Goal: Transaction & Acquisition: Purchase product/service

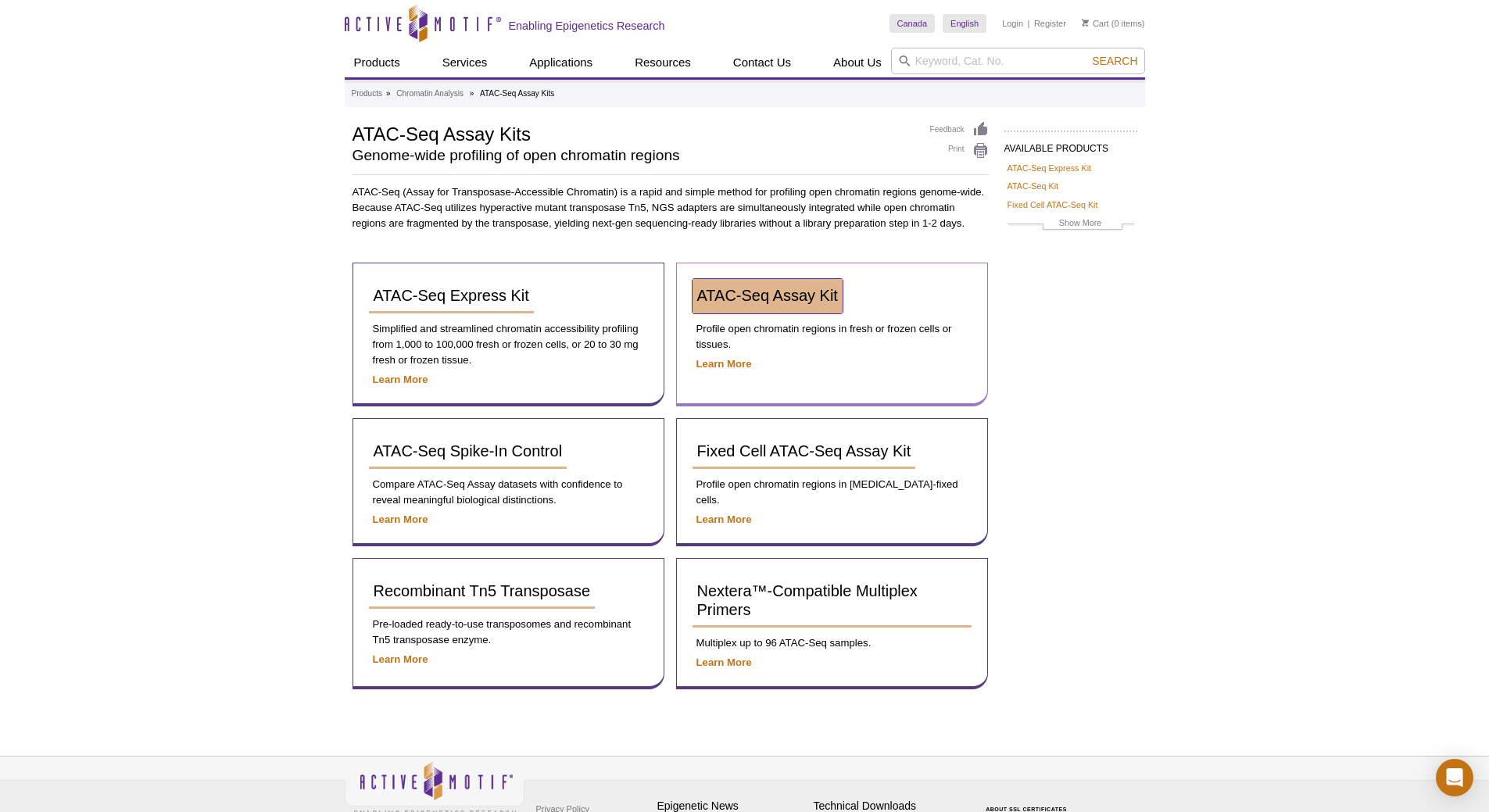
click at [730, 293] on span "ATAC-Seq Assay Kit" at bounding box center [768, 294] width 141 height 17
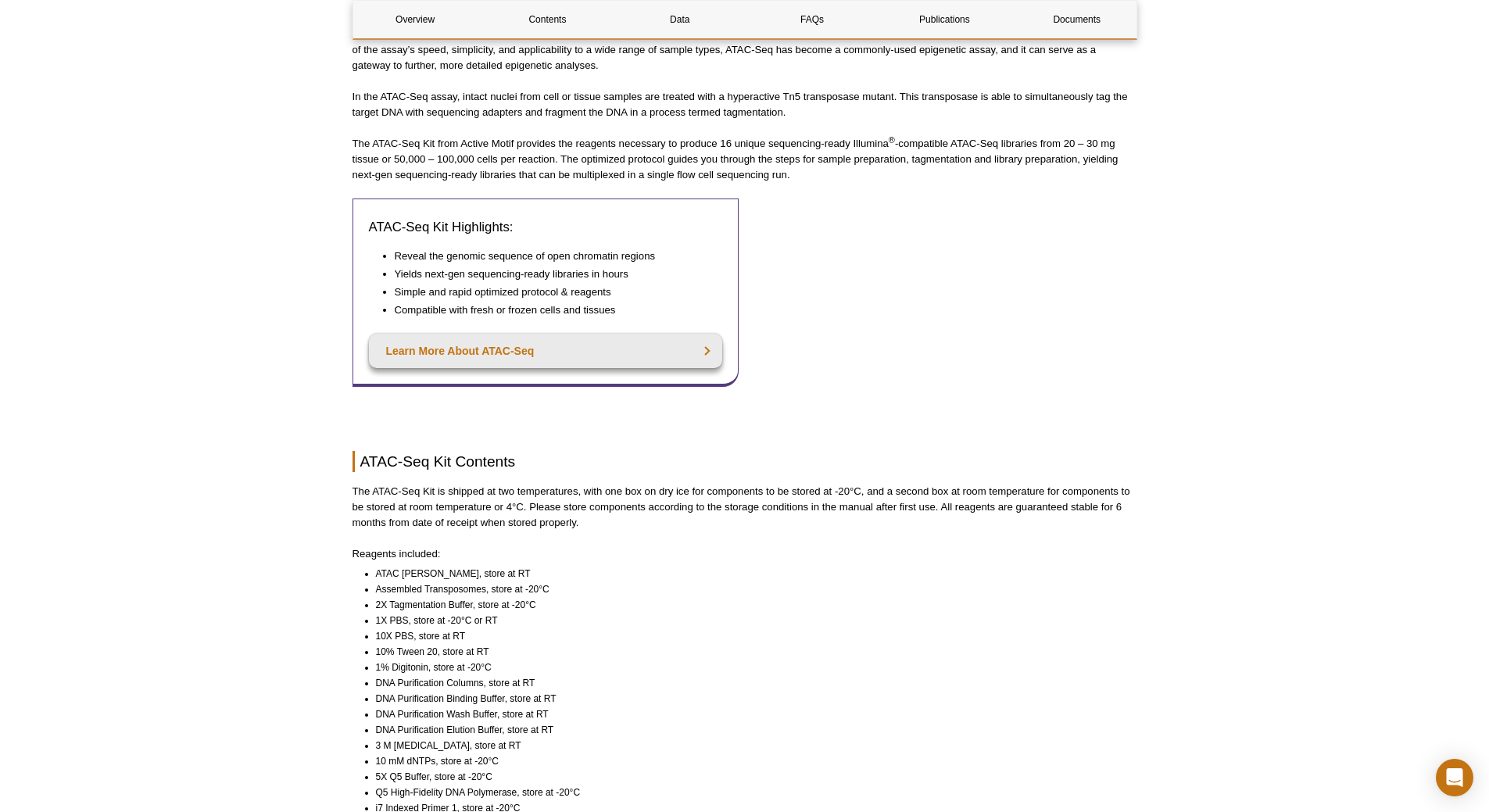
scroll to position [78, 0]
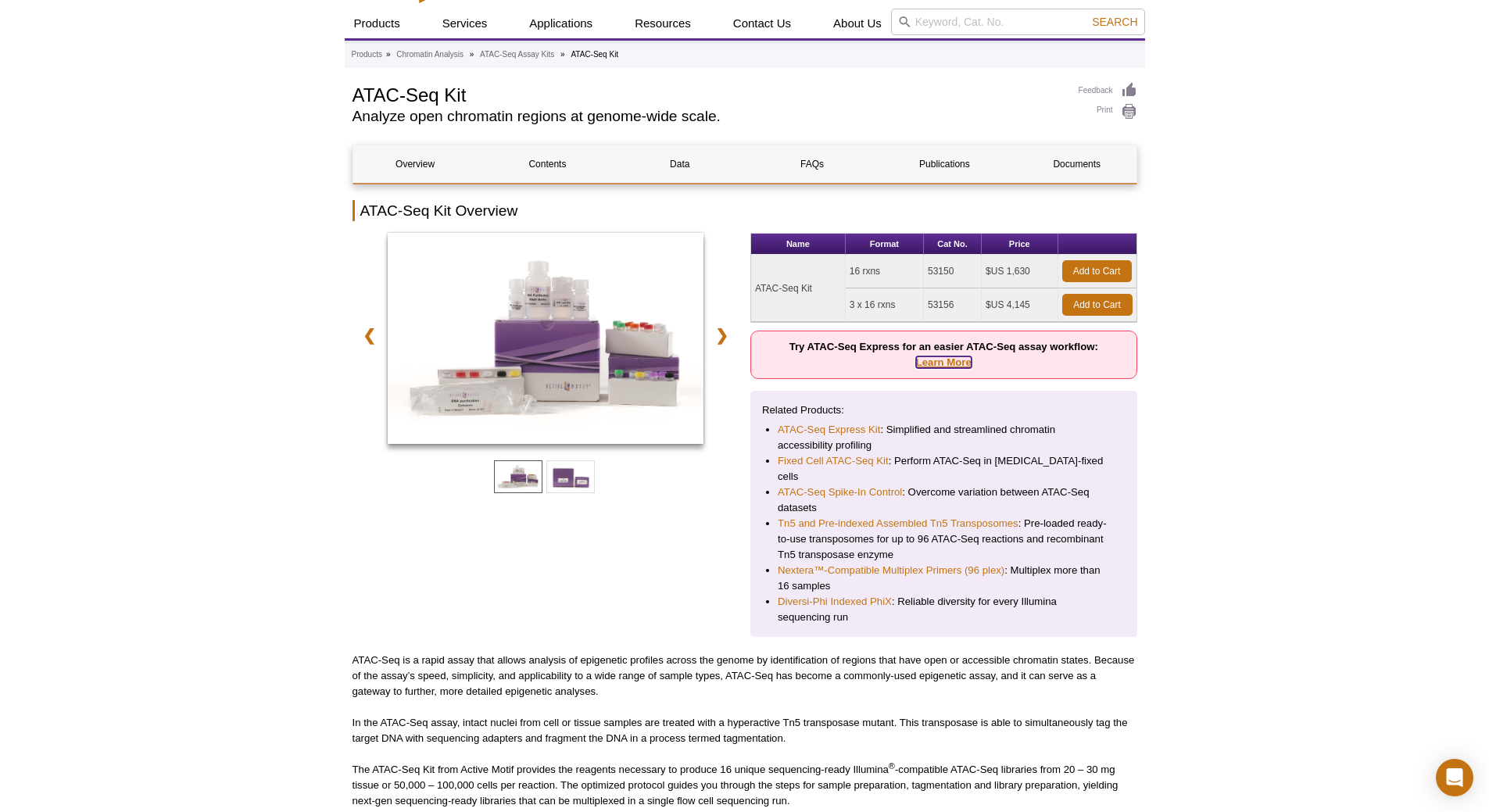
click at [930, 357] on link "Learn More" at bounding box center [943, 361] width 55 height 12
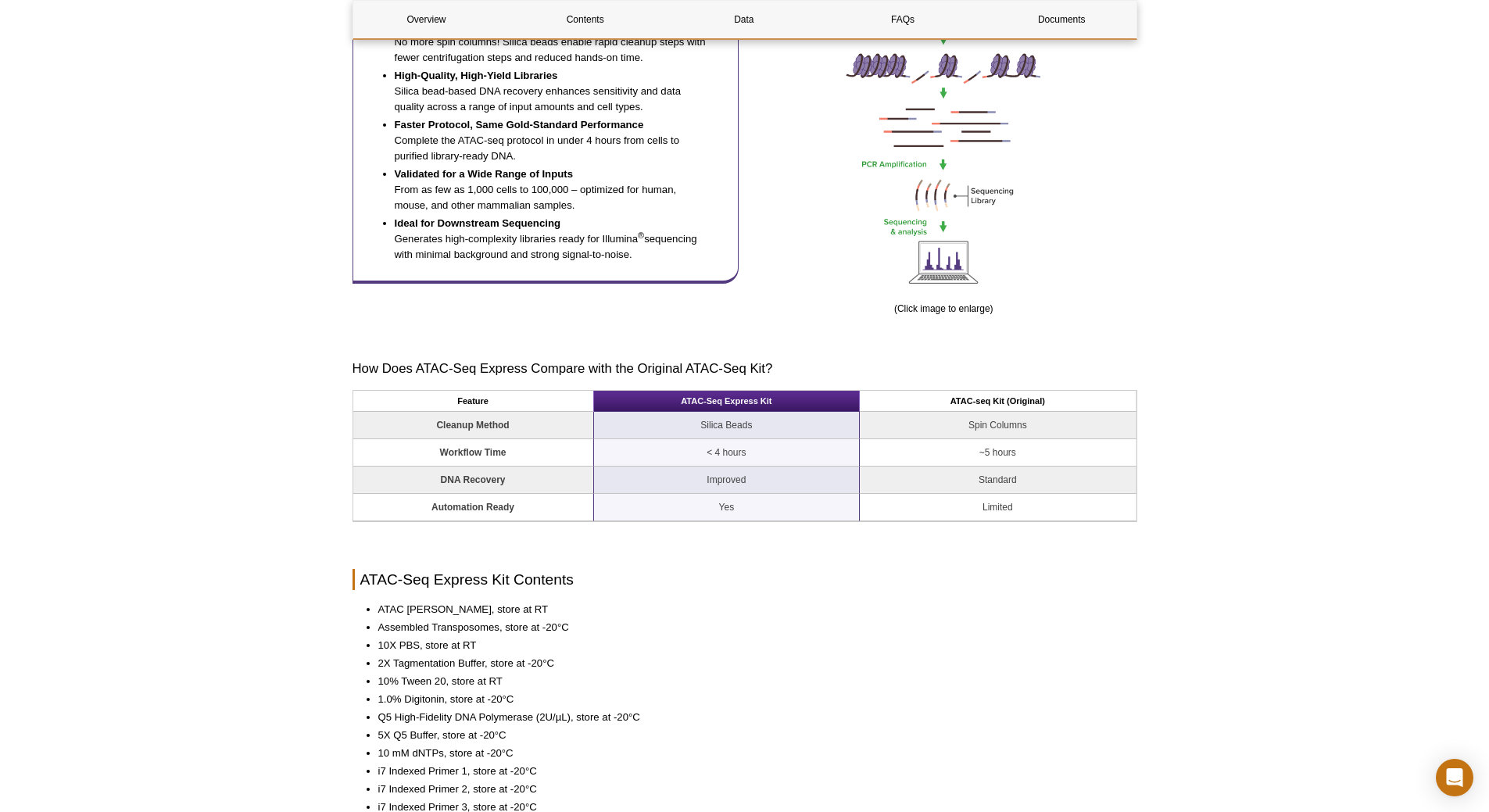
scroll to position [1015, 0]
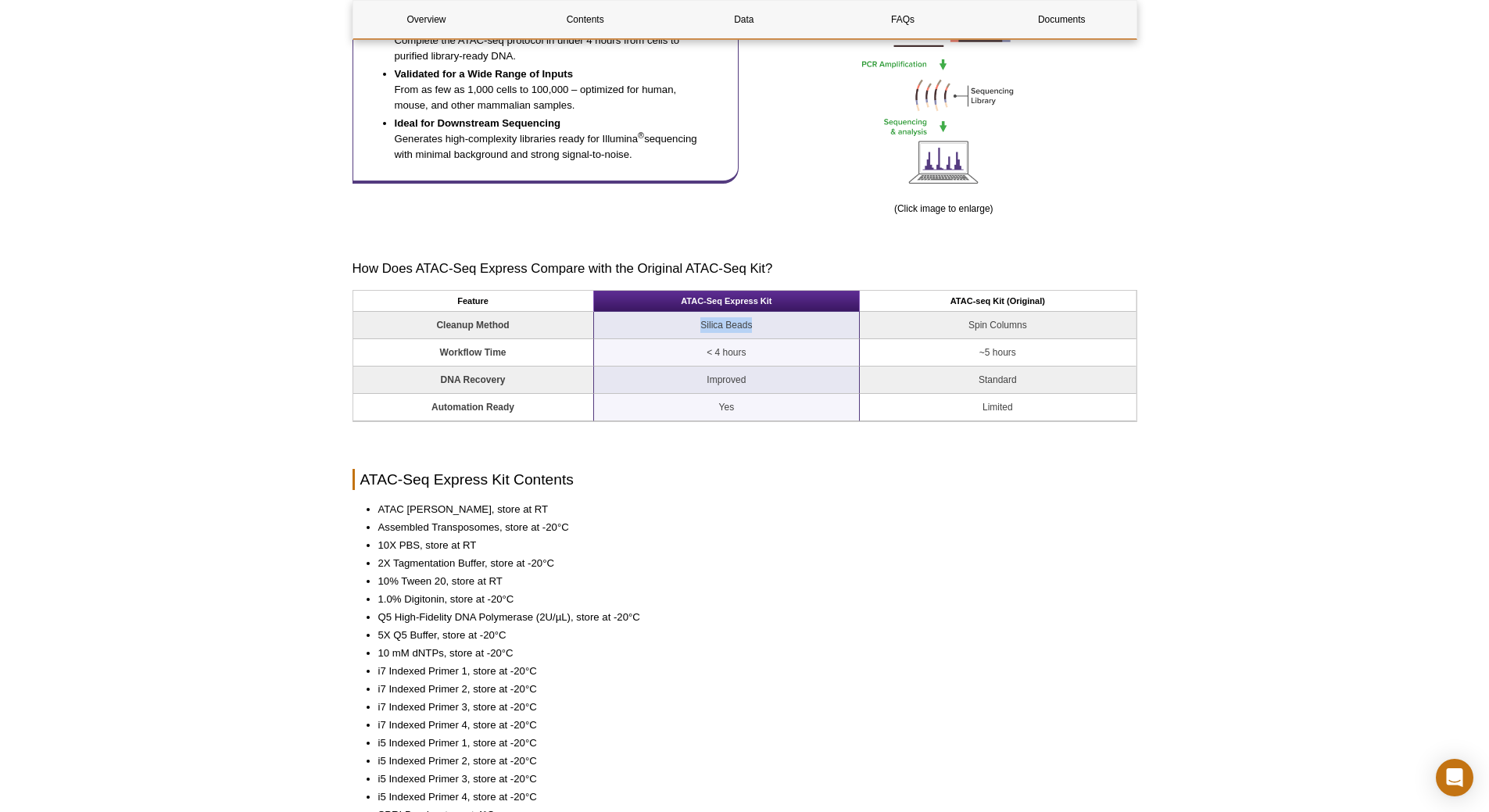
drag, startPoint x: 754, startPoint y: 324, endPoint x: 698, endPoint y: 324, distance: 56.0
click at [698, 324] on td "Silica Beads" at bounding box center [726, 325] width 267 height 27
copy td "Silica Beads"
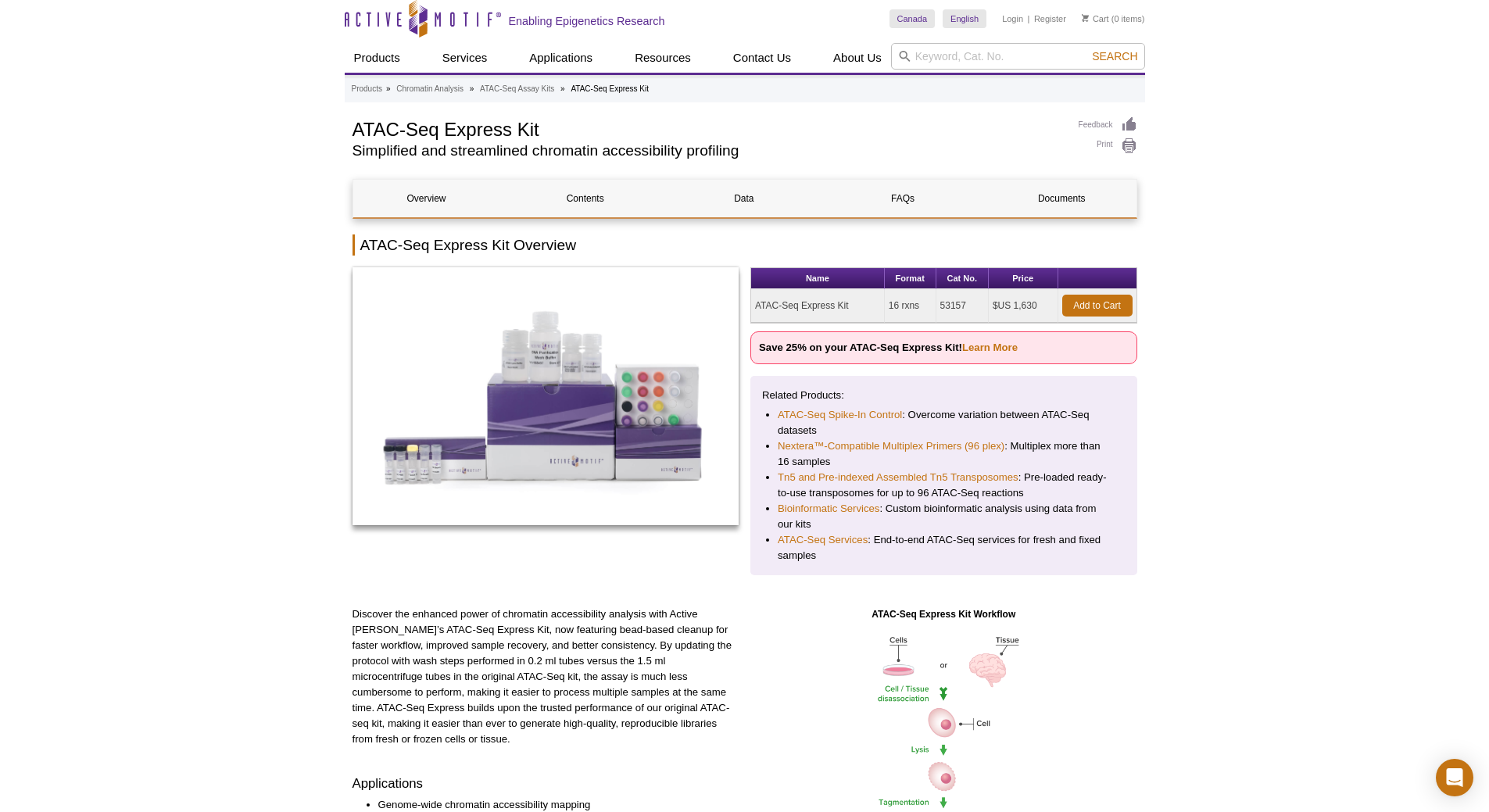
scroll to position [0, 0]
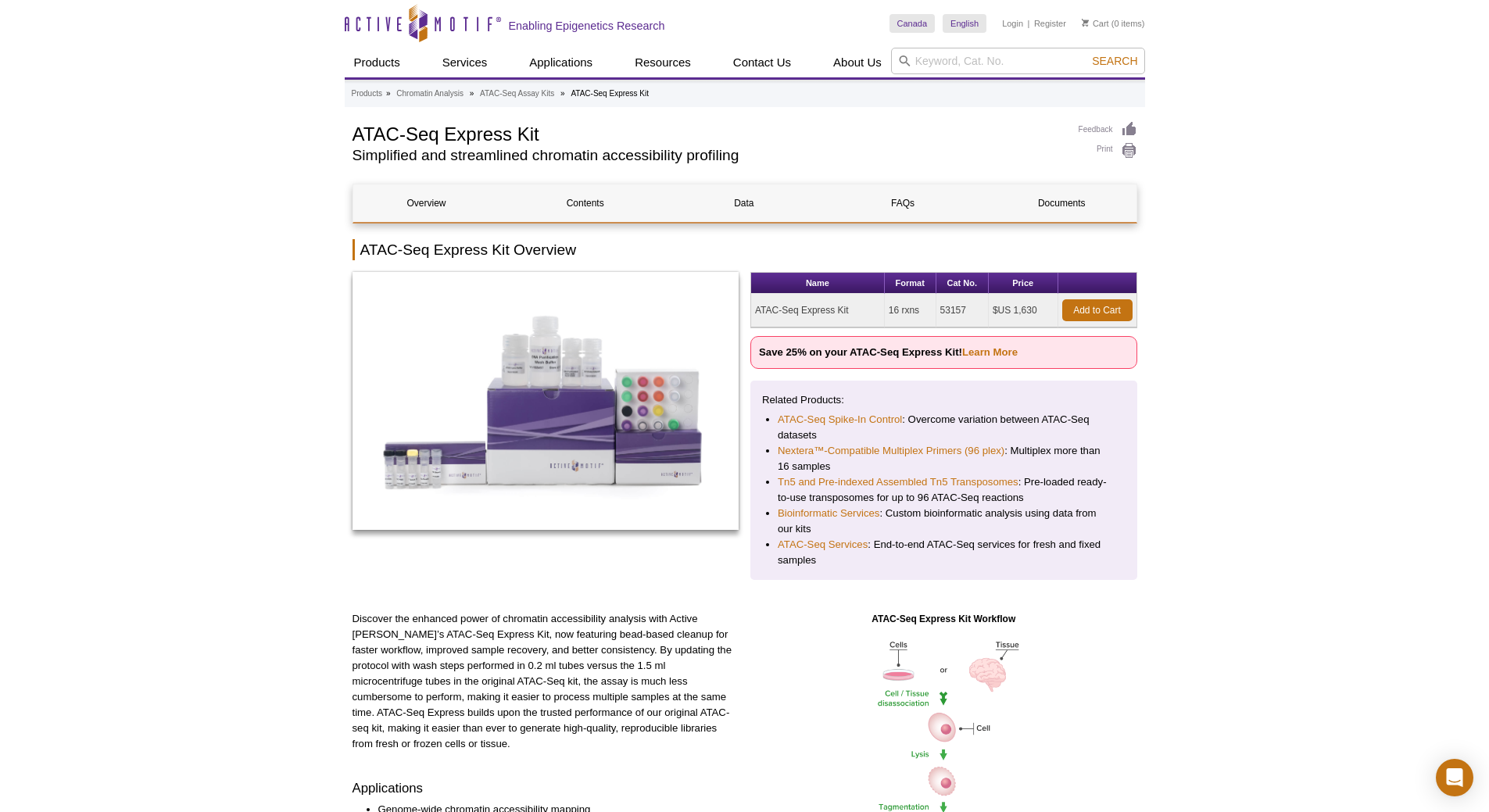
click at [986, 350] on link "Learn More" at bounding box center [989, 351] width 55 height 12
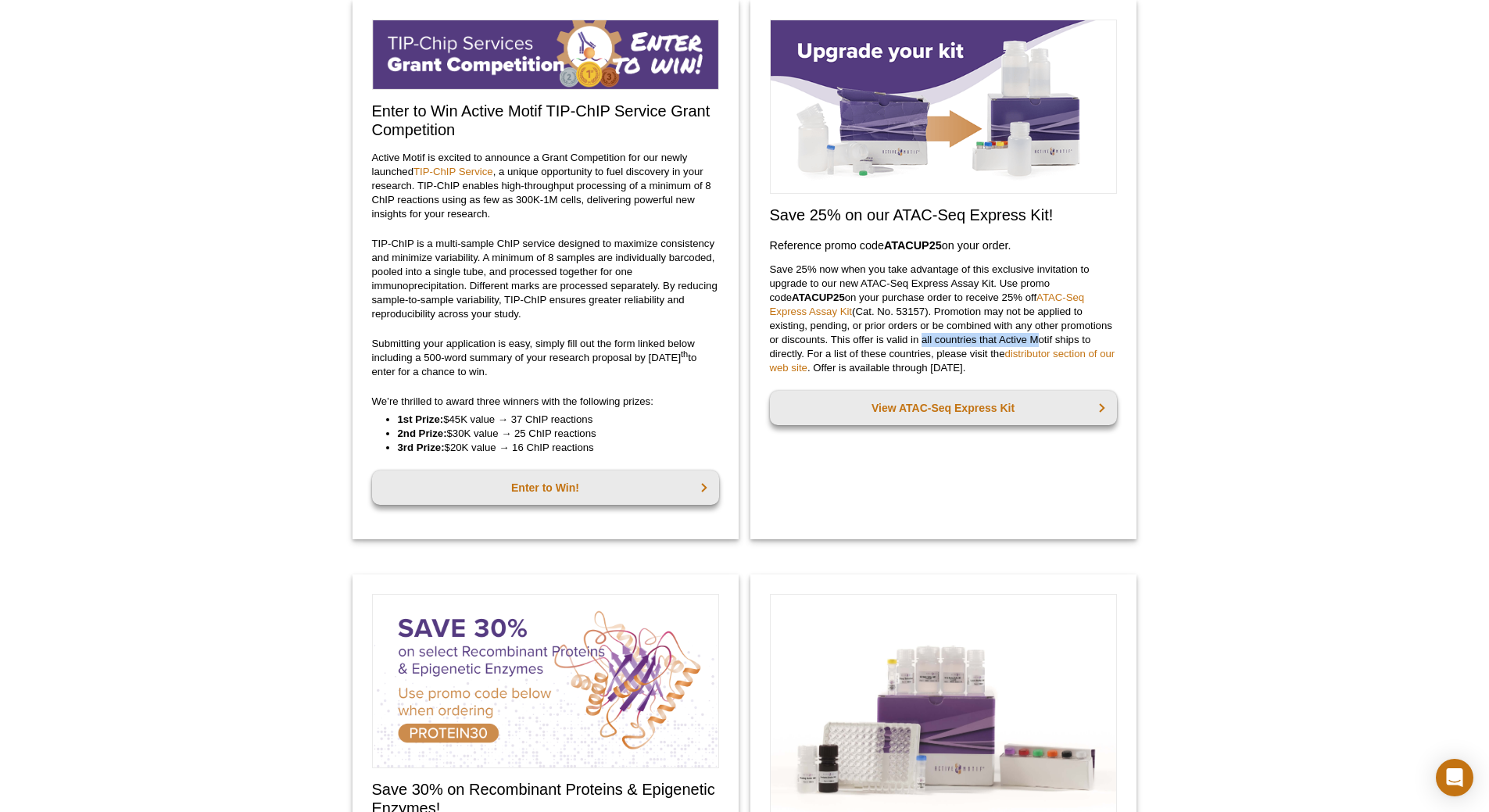
drag, startPoint x: 905, startPoint y: 341, endPoint x: 1017, endPoint y: 338, distance: 112.0
click at [1017, 338] on p "Save 25% now when you take advantage of this exclusive invitation to upgrade to…" at bounding box center [943, 319] width 347 height 113
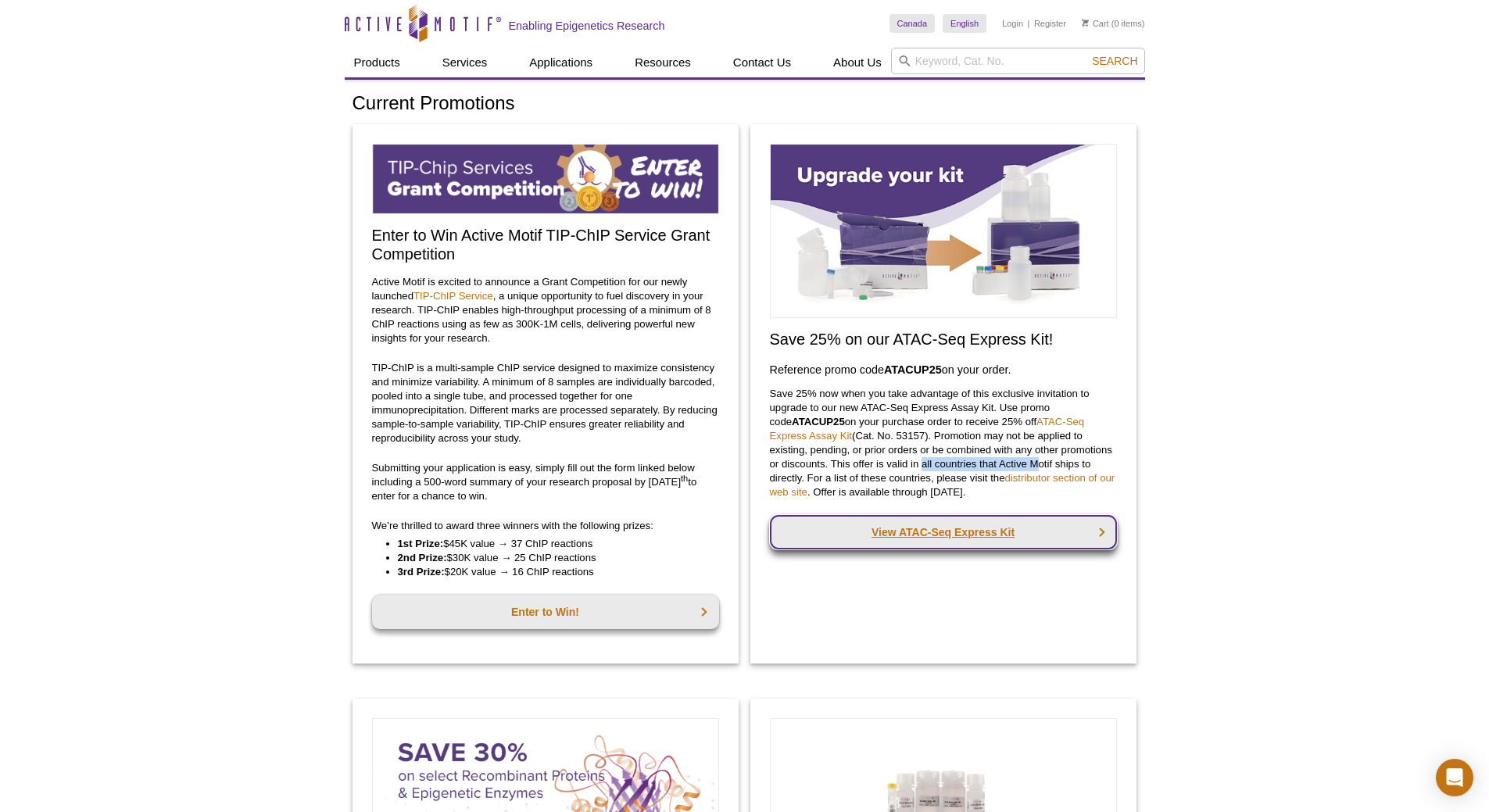
click at [937, 529] on link "View ATAC-Seq Express Kit" at bounding box center [943, 532] width 347 height 34
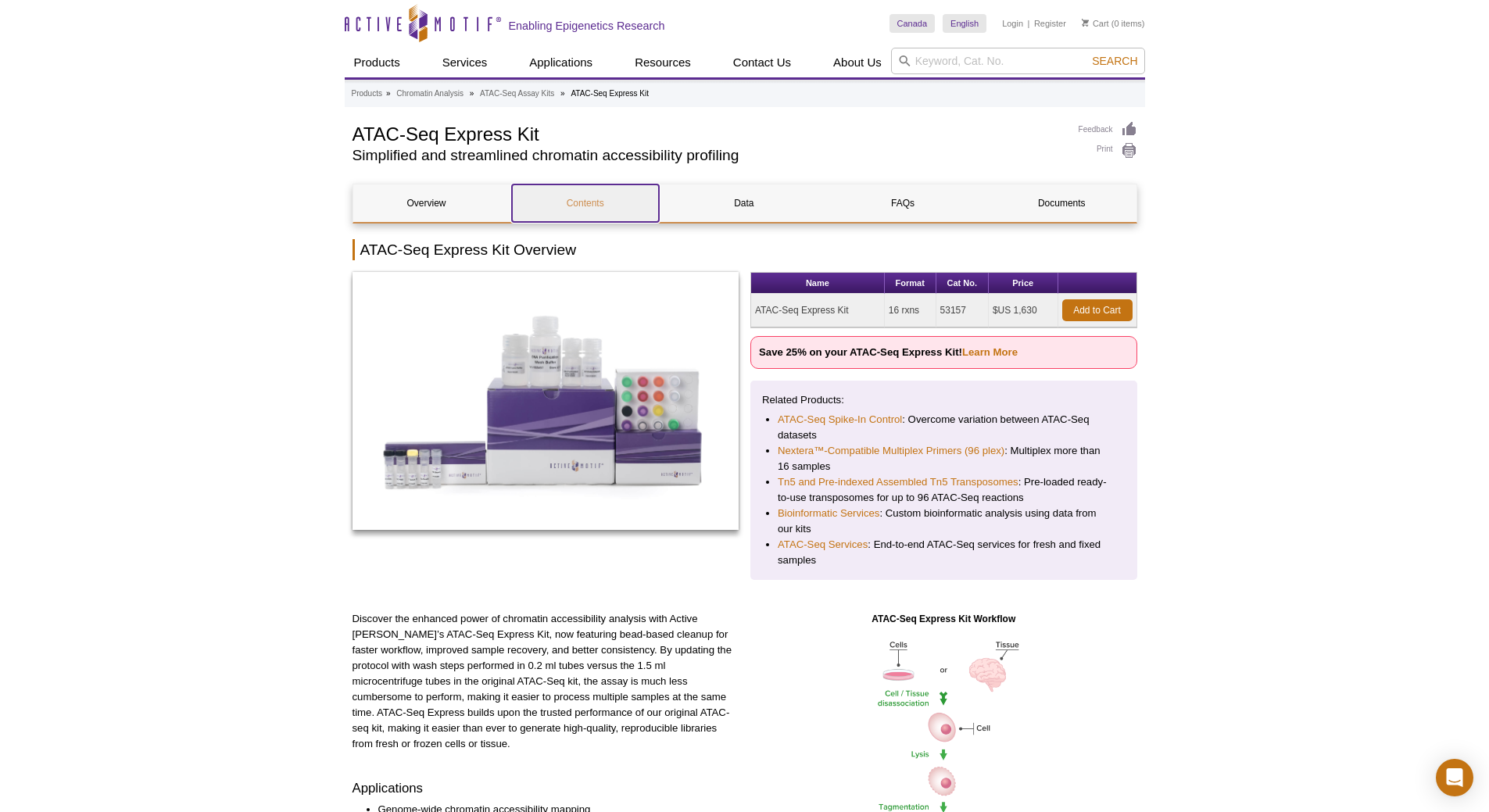
click at [599, 208] on link "Contents" at bounding box center [585, 203] width 147 height 38
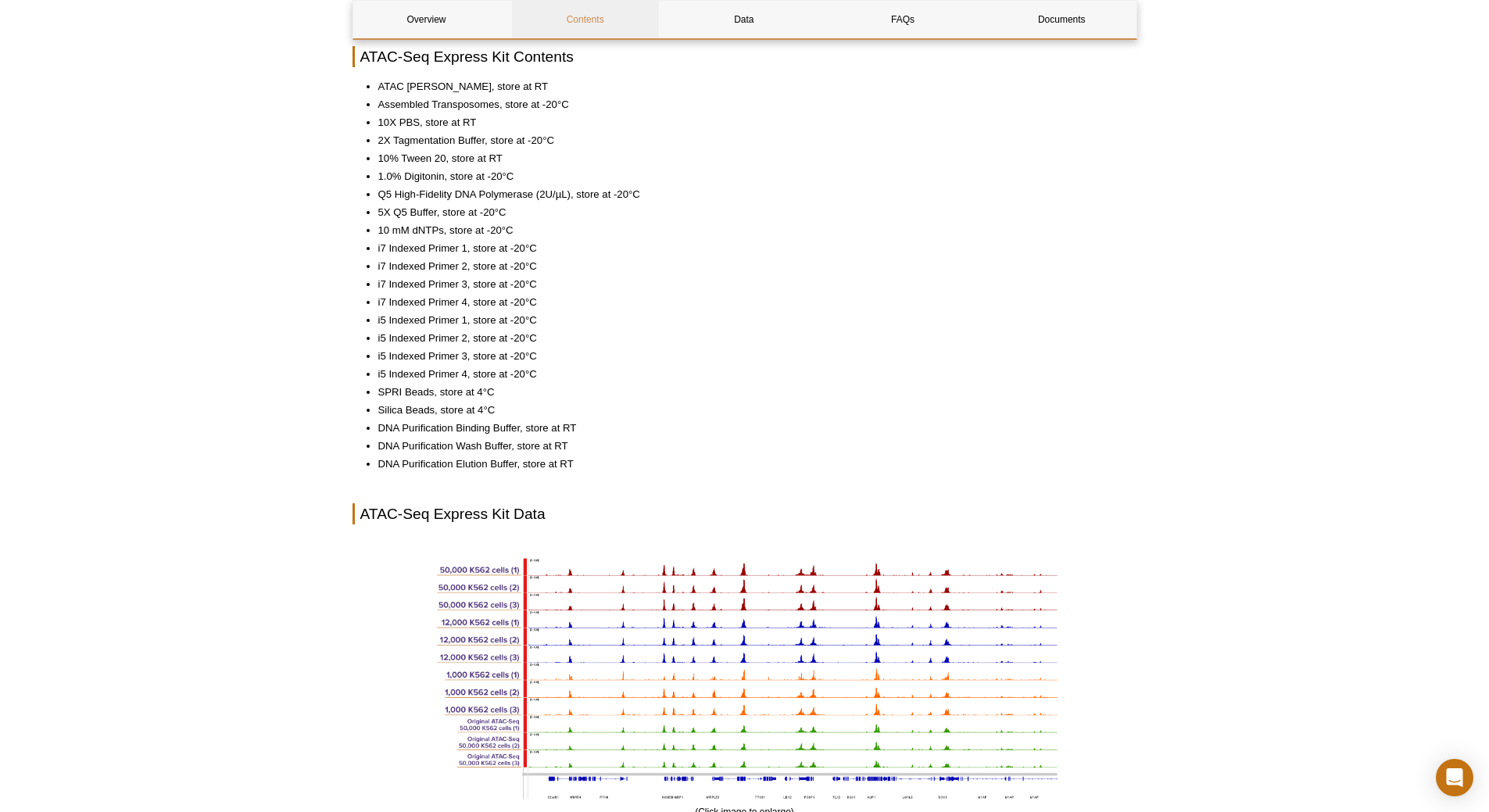
scroll to position [1436, 0]
drag, startPoint x: 380, startPoint y: 103, endPoint x: 504, endPoint y: 108, distance: 124.1
click at [504, 108] on li "Assembled Transposomes, store at -20°C" at bounding box center [750, 107] width 744 height 15
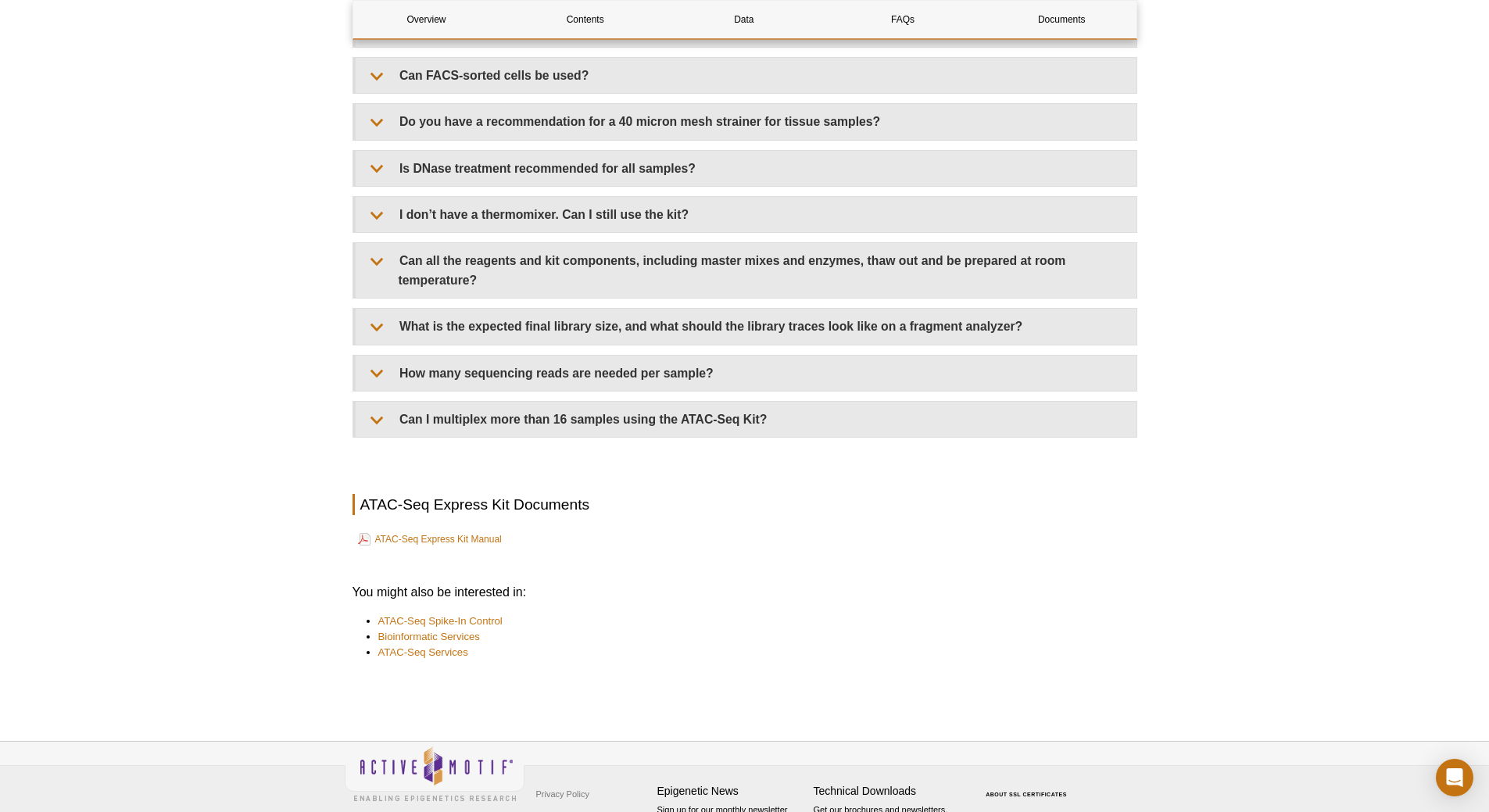
scroll to position [3545, 0]
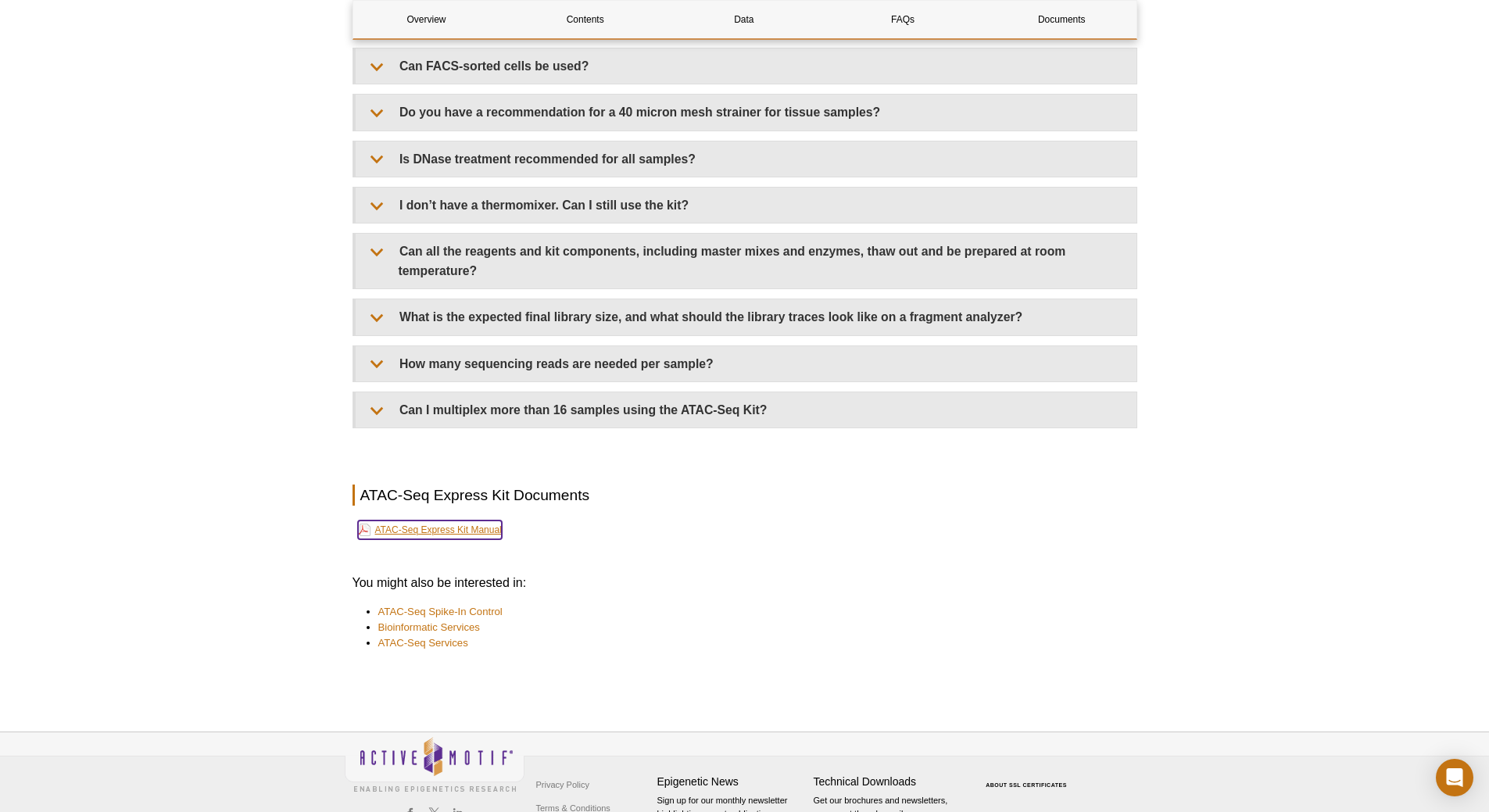
click at [424, 528] on link "ATAC-Seq Express Kit Manual" at bounding box center [429, 529] width 144 height 19
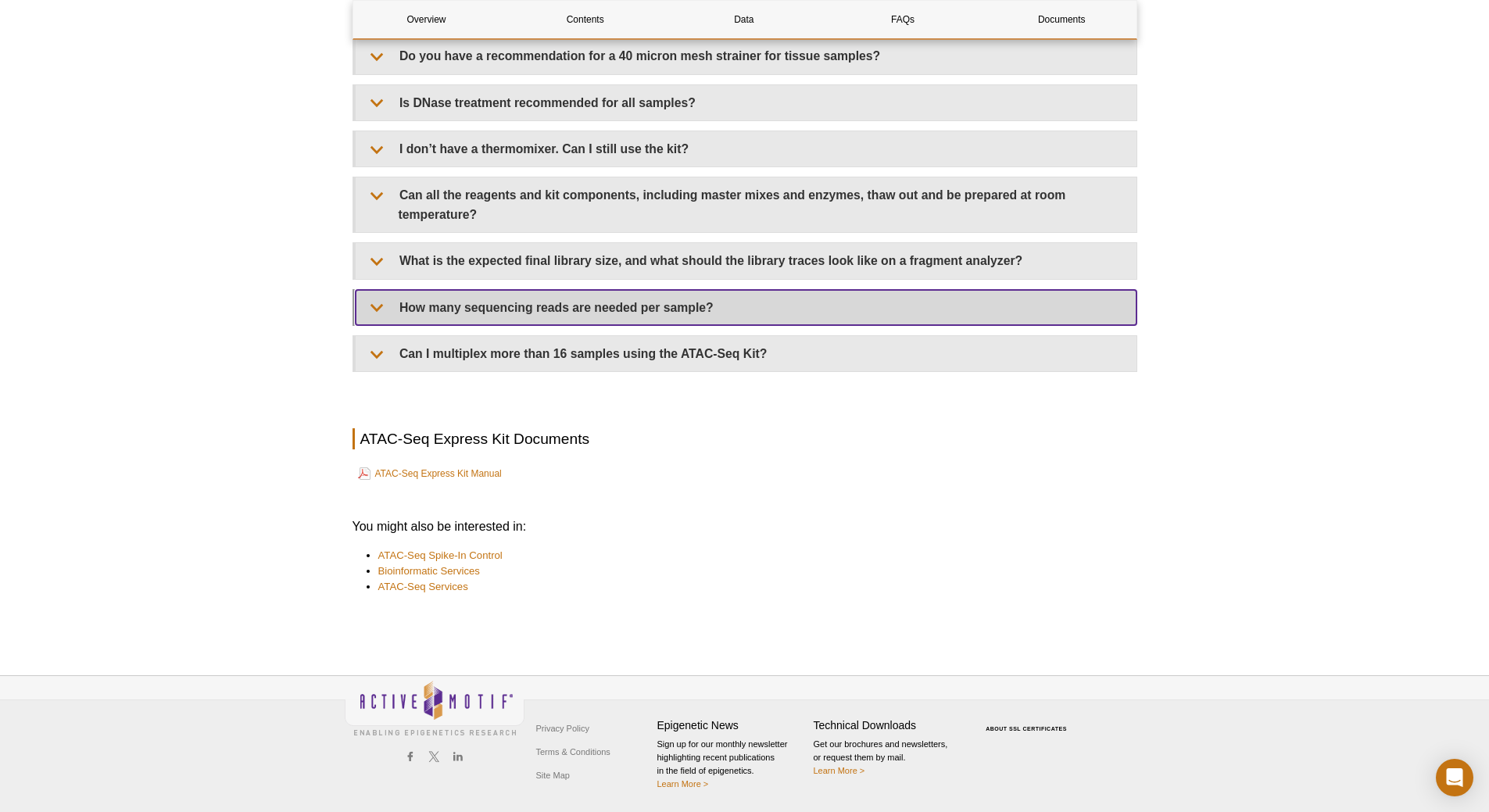
click at [658, 313] on summary "How many sequencing reads are needed per sample?" at bounding box center [746, 307] width 781 height 35
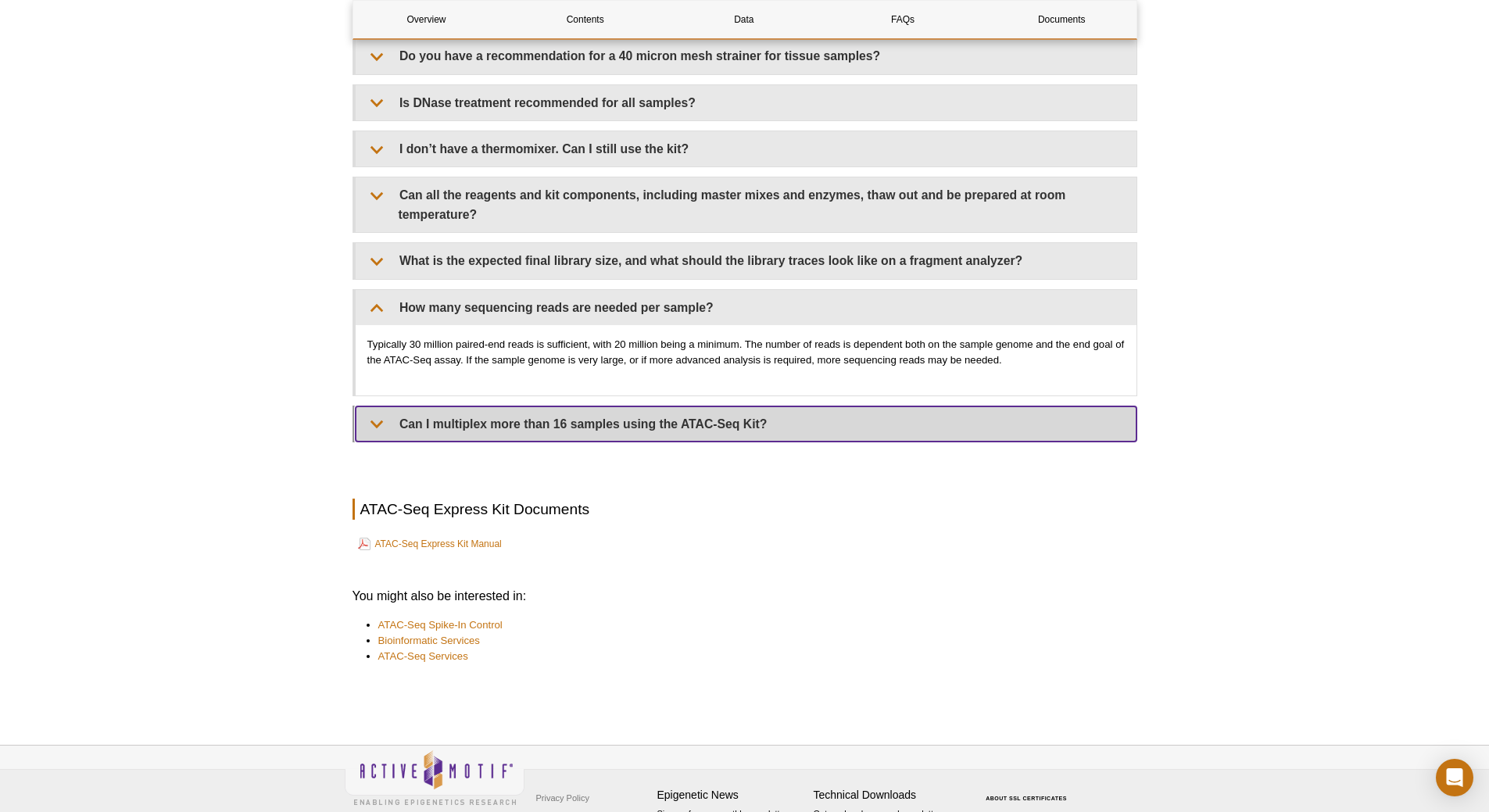
click at [532, 425] on summary "Can I multiplex more than 16 samples using the ATAC-Seq Kit?" at bounding box center [746, 424] width 781 height 35
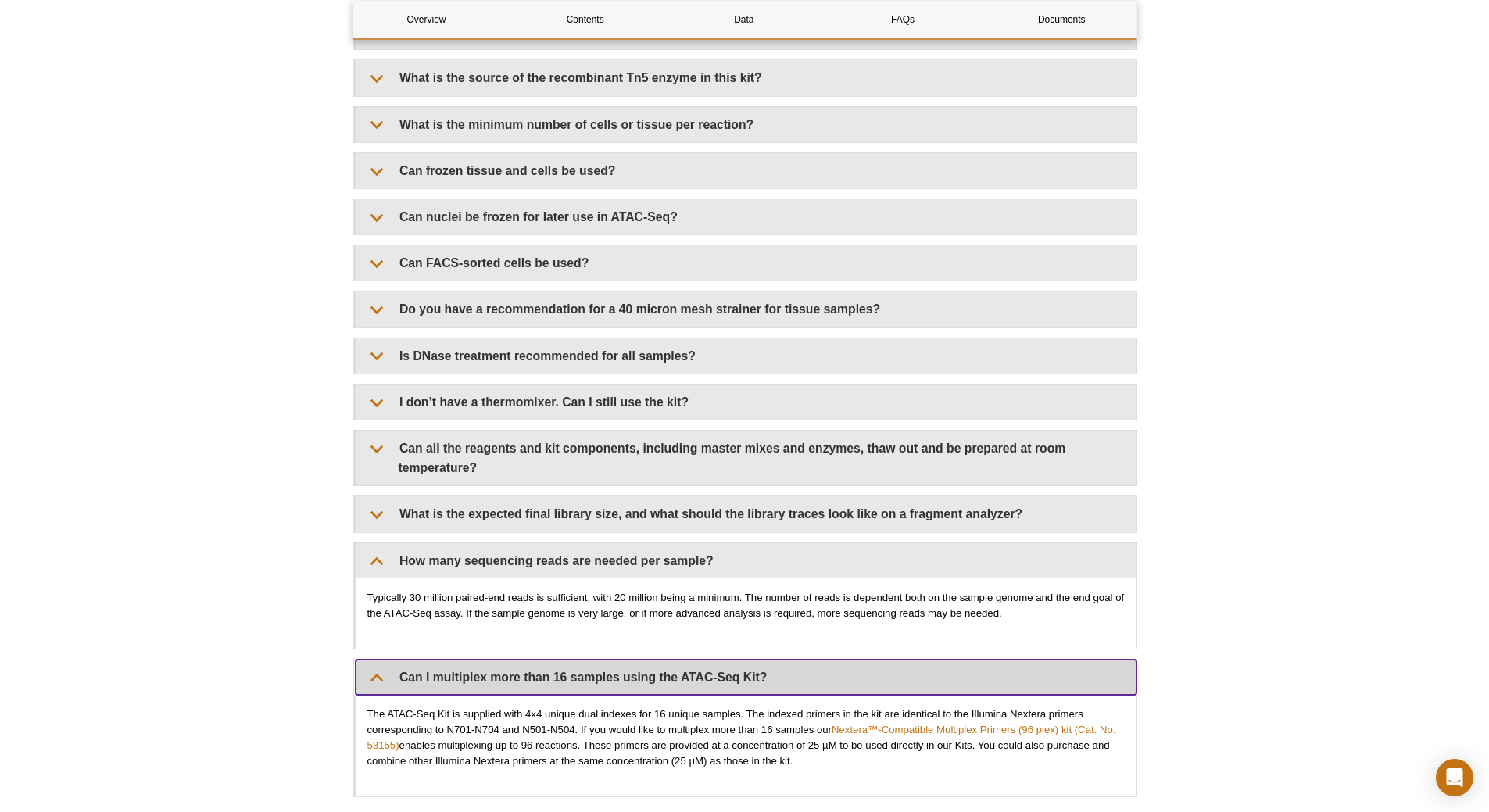
scroll to position [3133, 0]
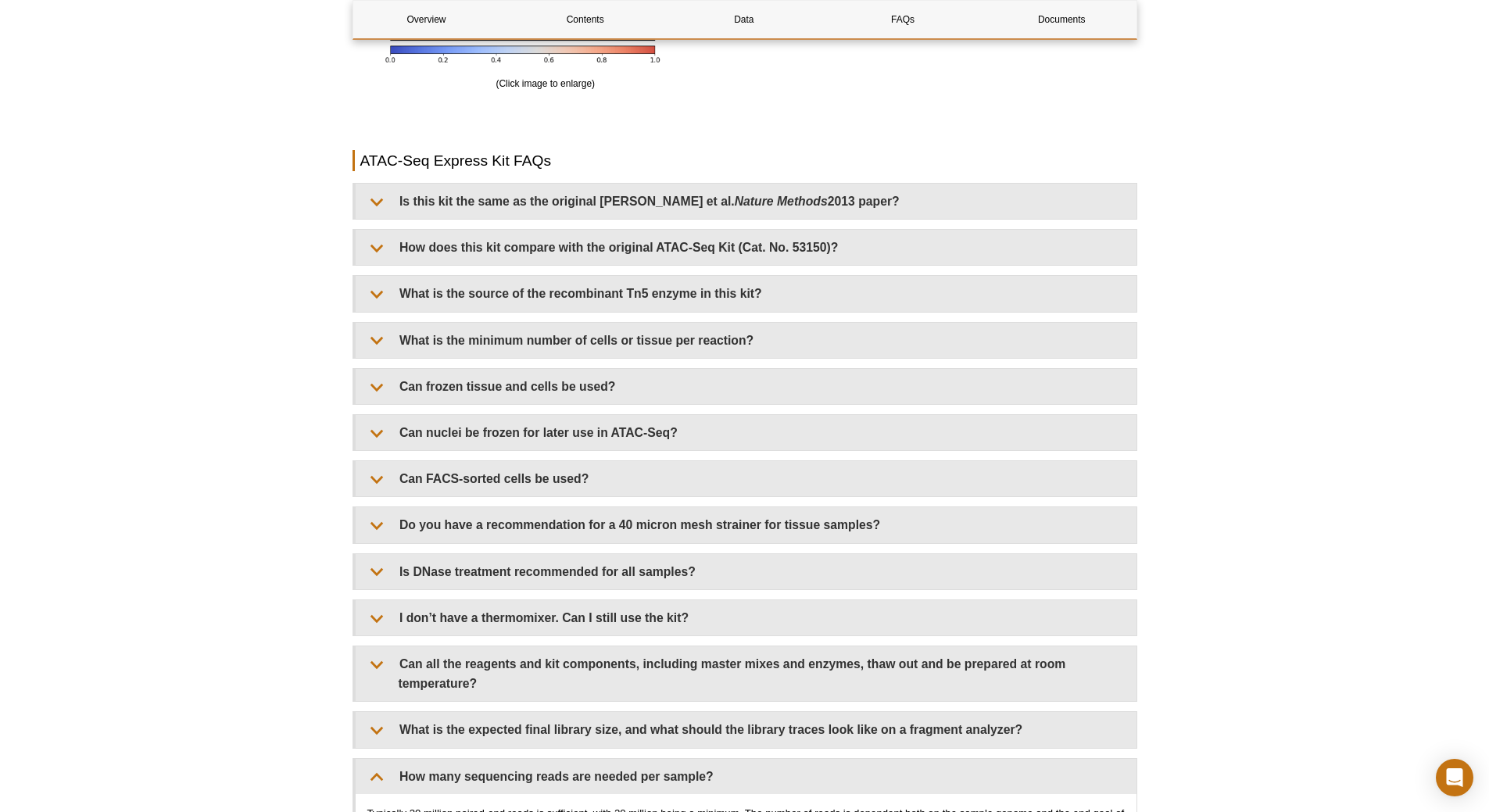
drag, startPoint x: 459, startPoint y: 565, endPoint x: 264, endPoint y: 604, distance: 198.9
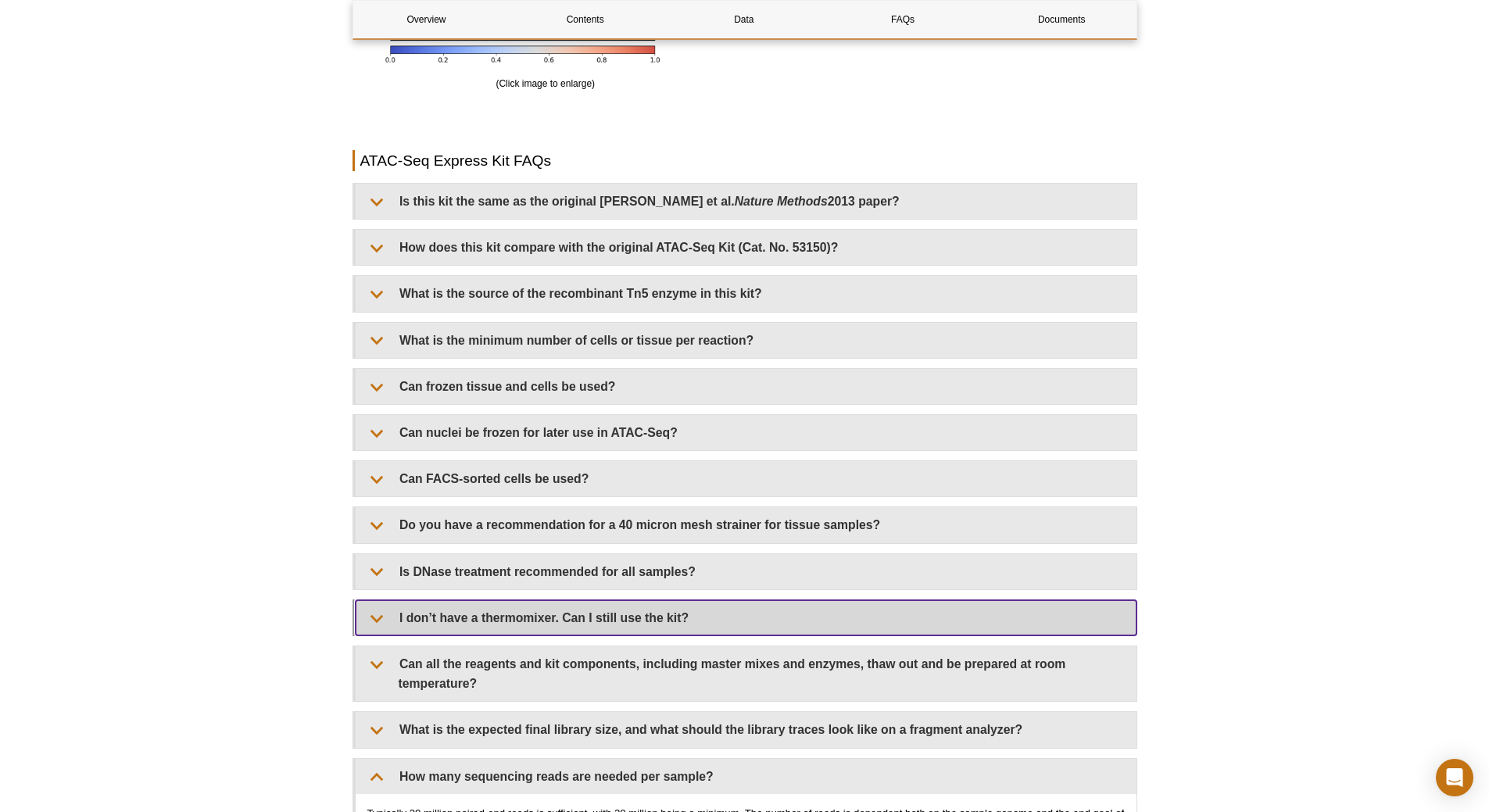
click at [450, 623] on summary "I don’t have a thermomixer. Can I still use the kit?" at bounding box center [746, 617] width 781 height 35
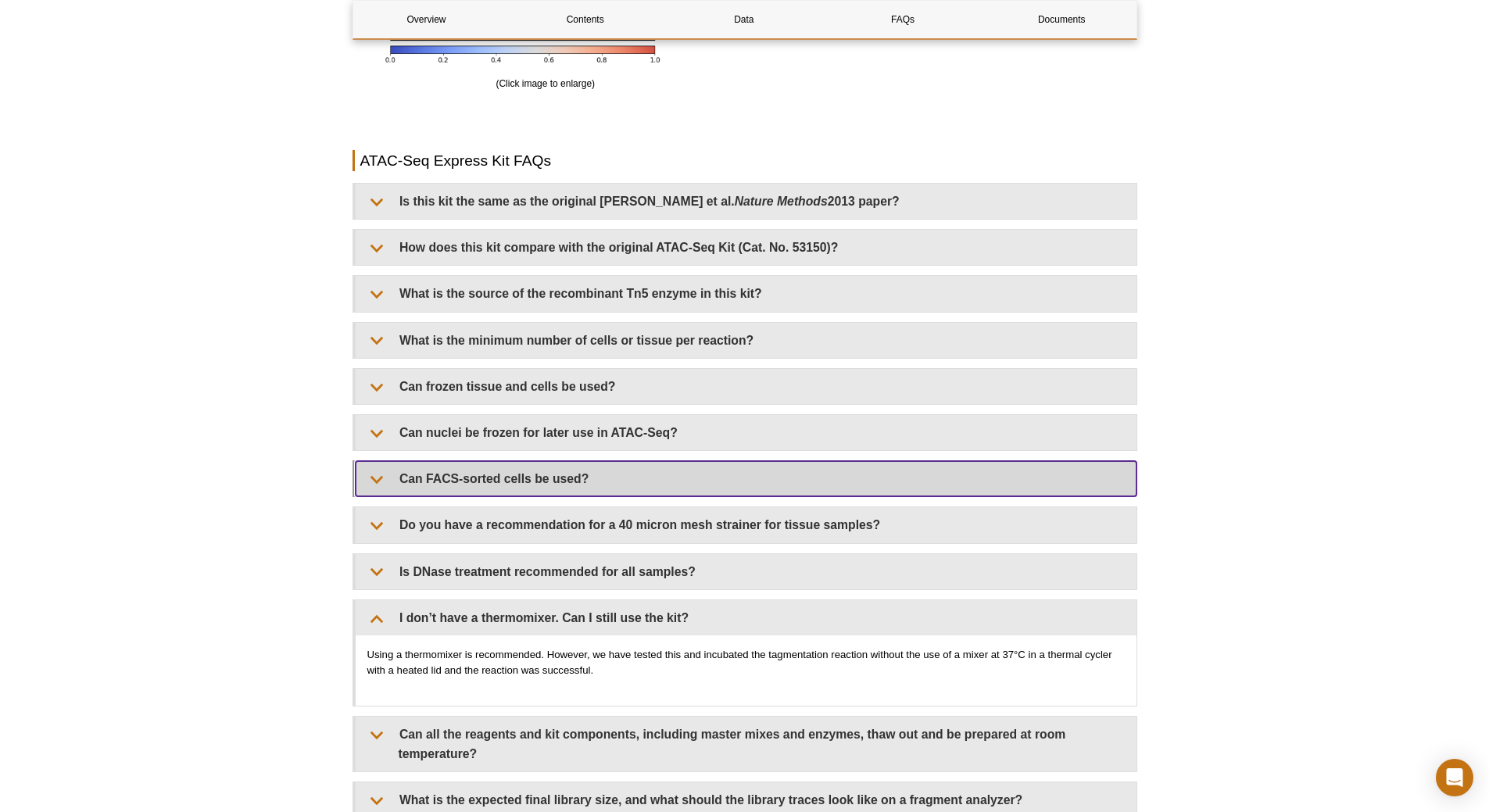
click at [601, 472] on summary "Can FACS-sorted cells be used?" at bounding box center [746, 478] width 781 height 35
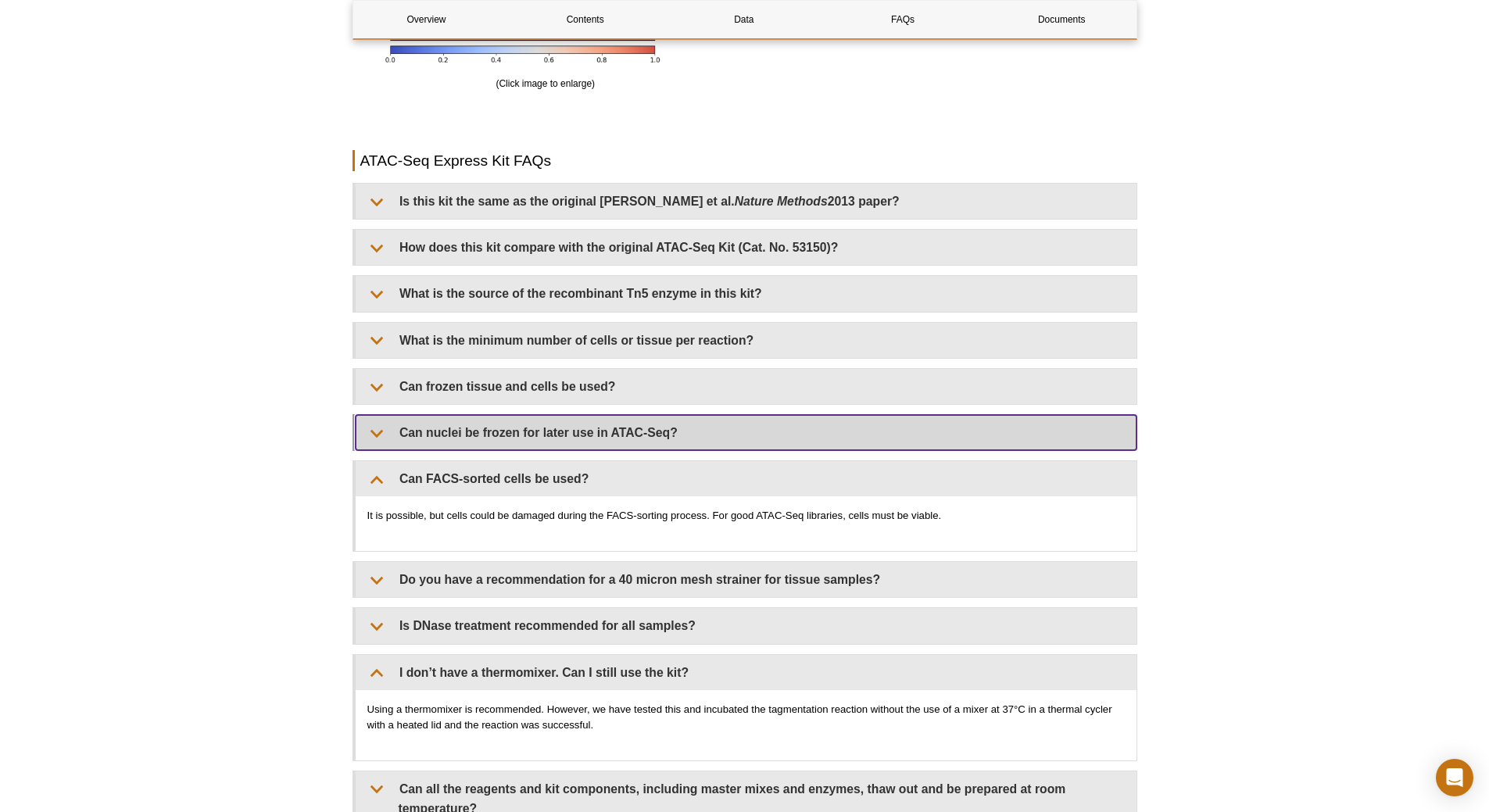
click at [600, 440] on summary "Can nuclei be frozen for later use in ATAC-Seq?" at bounding box center [746, 432] width 781 height 35
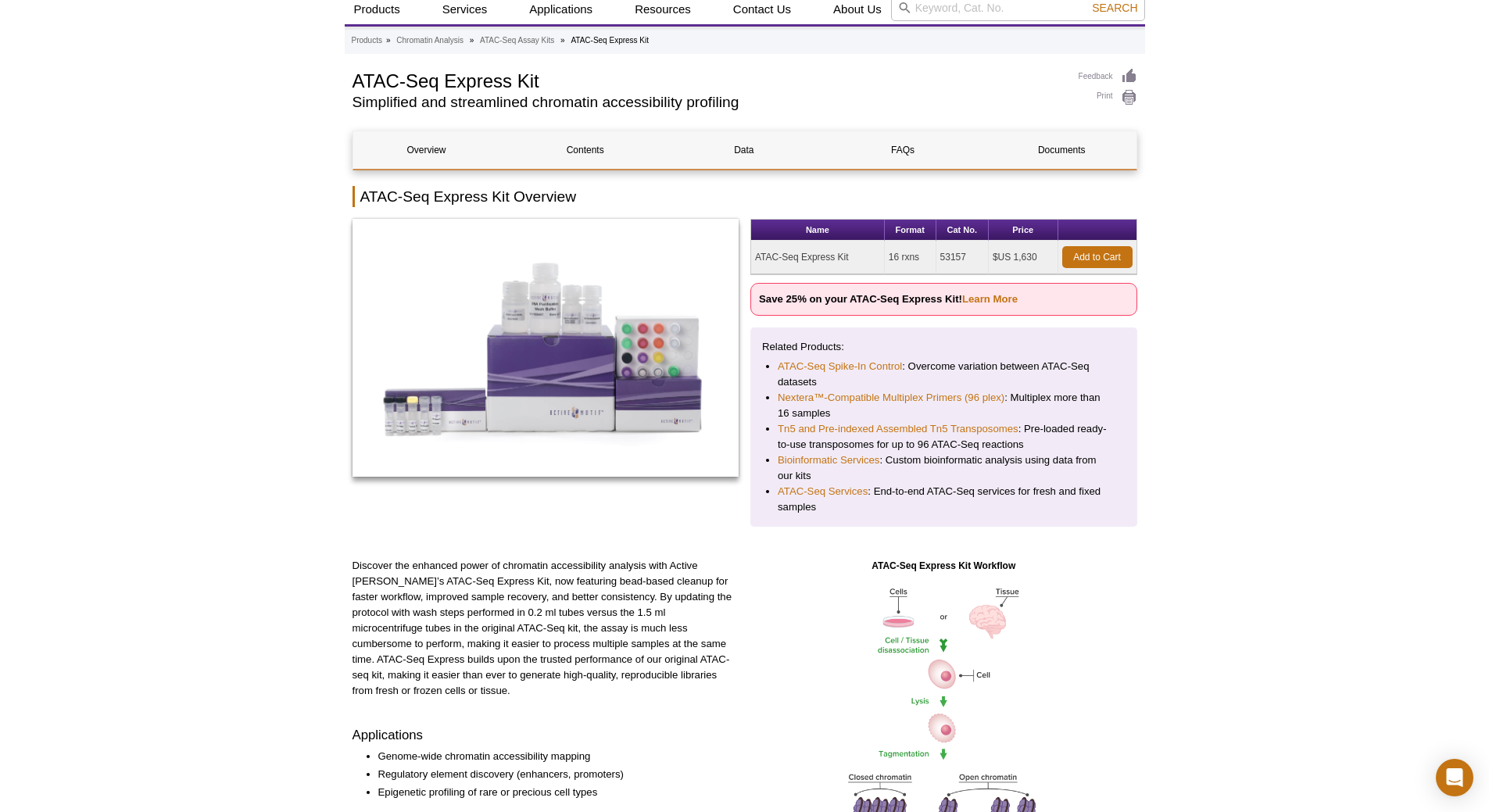
scroll to position [0, 0]
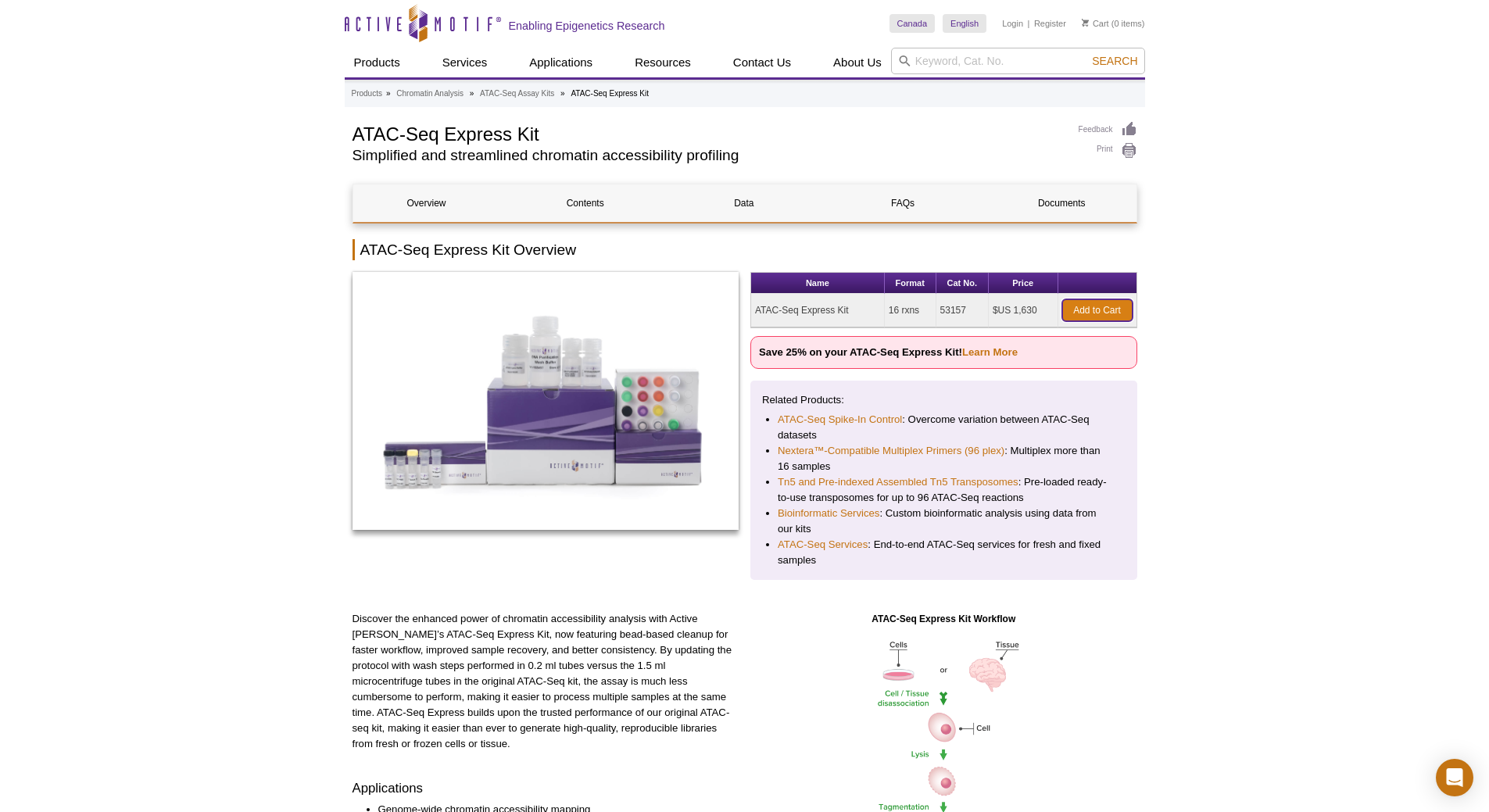
click at [1114, 307] on link "Add to Cart" at bounding box center [1098, 310] width 70 height 22
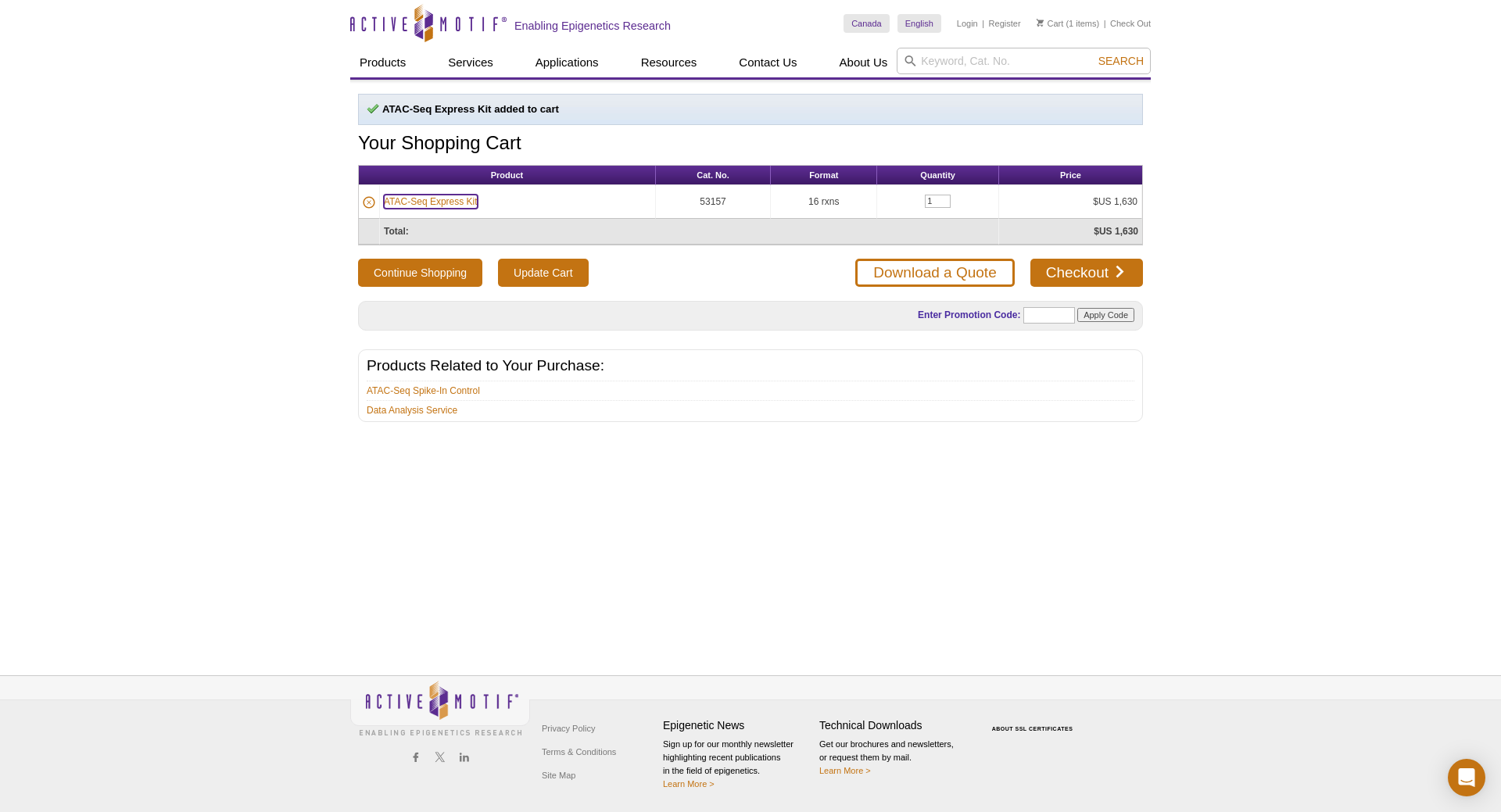
click at [423, 201] on link "ATAC-Seq Express Kit" at bounding box center [431, 201] width 94 height 14
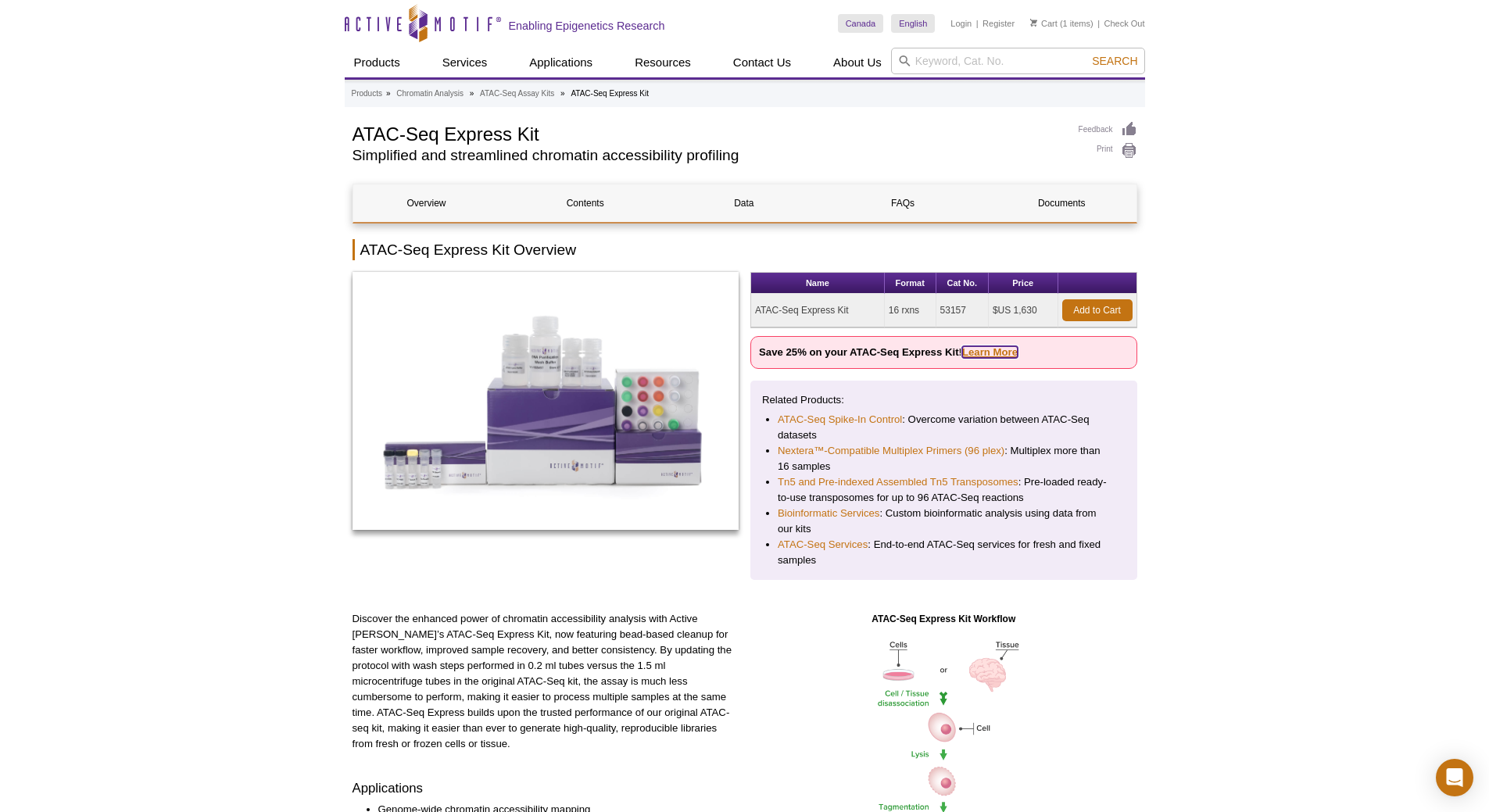
click at [984, 352] on link "Learn More" at bounding box center [989, 351] width 55 height 12
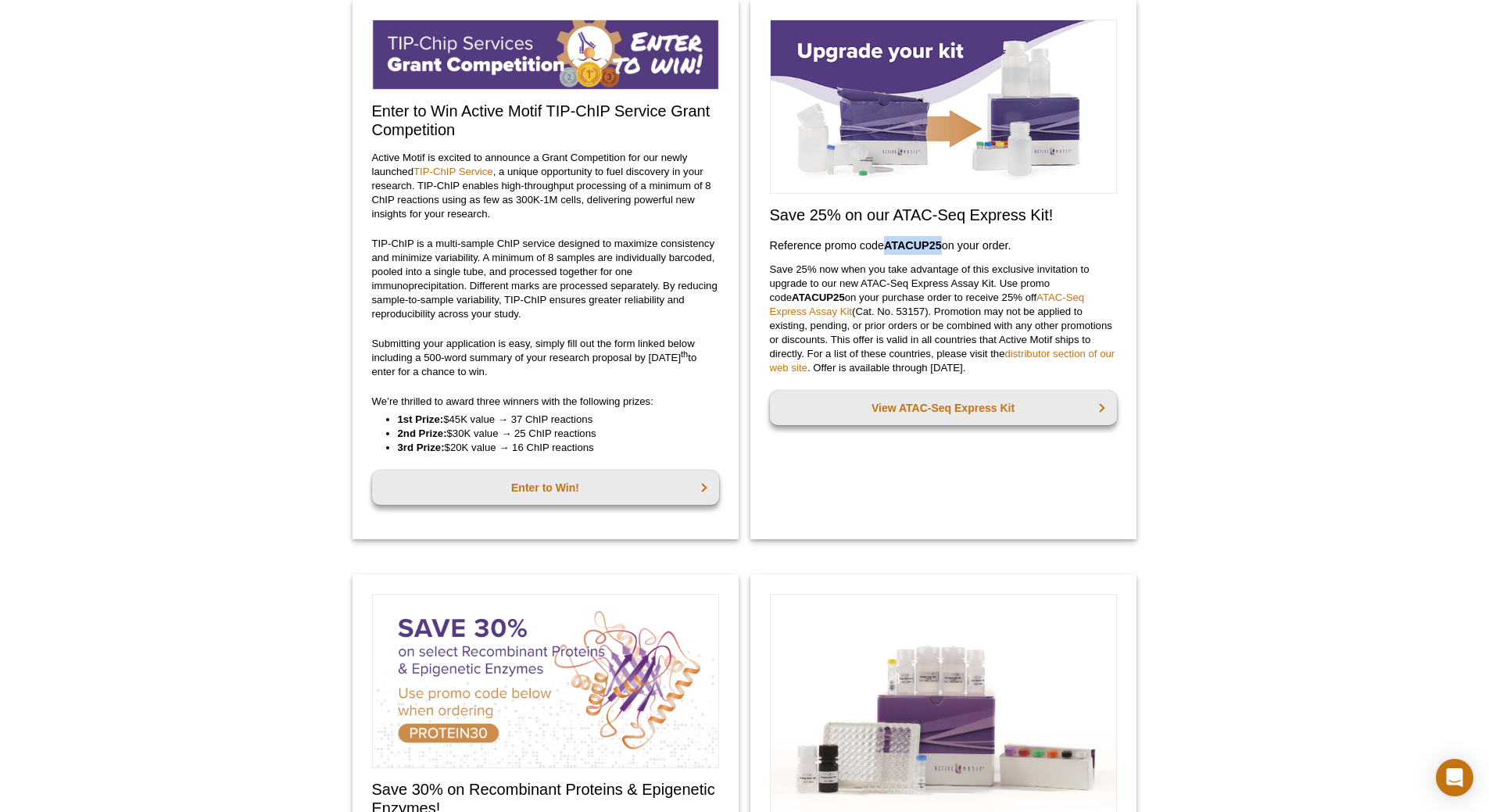
drag, startPoint x: 887, startPoint y: 247, endPoint x: 944, endPoint y: 246, distance: 57.0
click at [944, 246] on h3 "Reference promo code  ATACUP25  on your order." at bounding box center [943, 245] width 347 height 19
copy strong "ATACUP25"
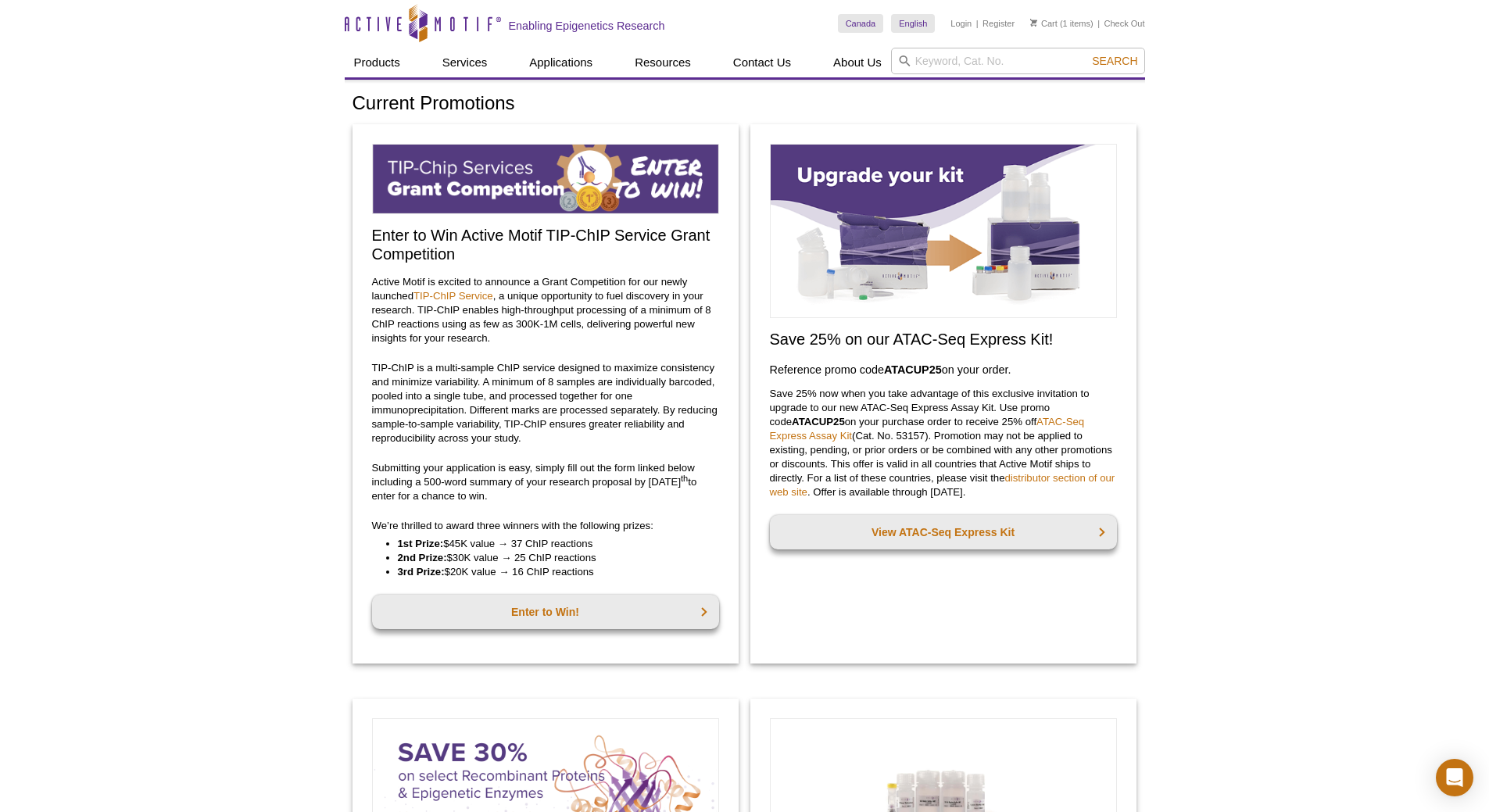
click at [1061, 23] on li "Cart (1 items)" at bounding box center [1062, 23] width 63 height 19
click at [1043, 21] on link "Cart" at bounding box center [1044, 23] width 27 height 11
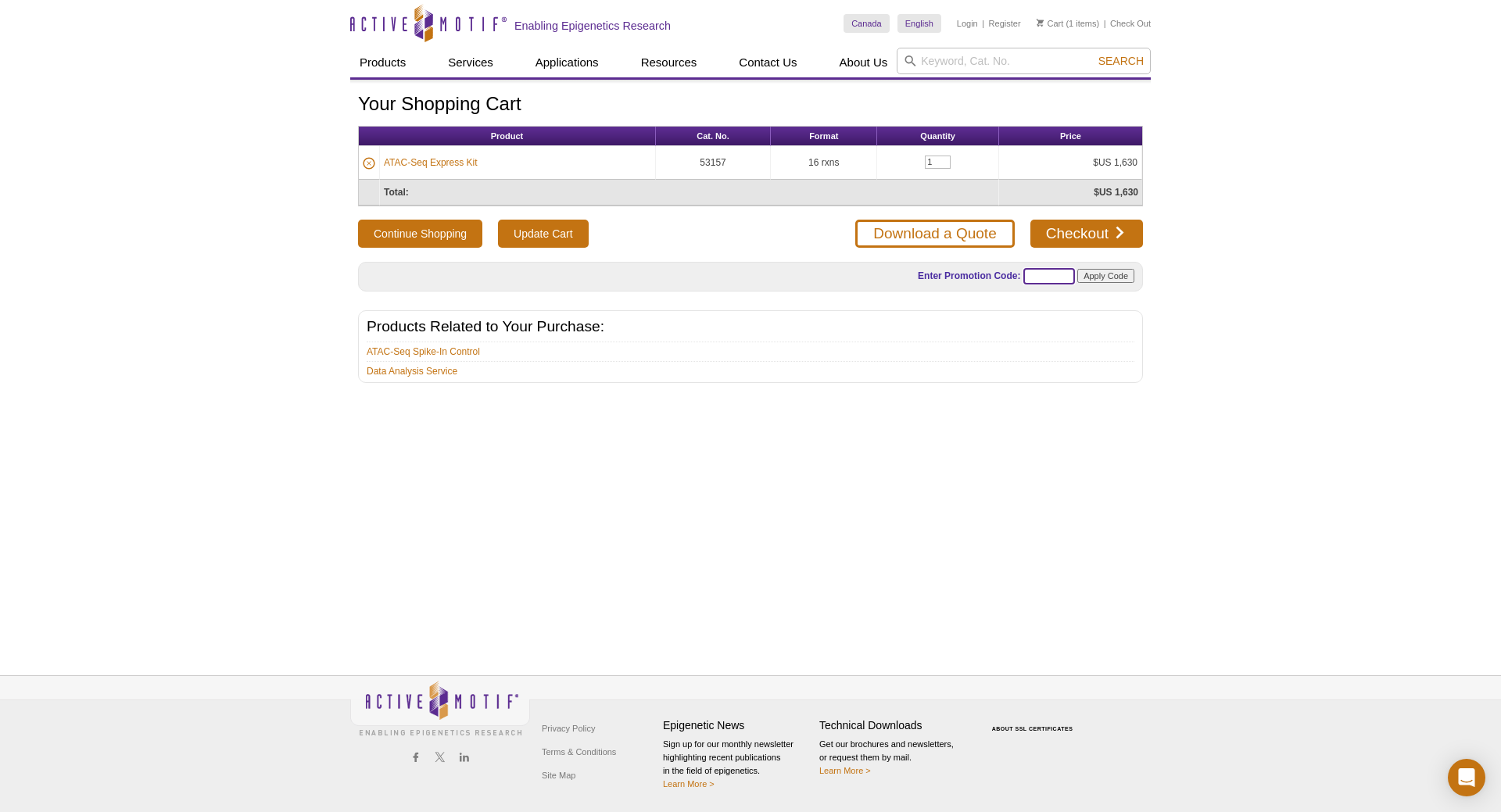
click at [1035, 271] on input "text" at bounding box center [1048, 276] width 52 height 16
paste input "ATACUP25"
type input "ATACUP25"
click at [1105, 272] on input "Apply Code" at bounding box center [1105, 276] width 57 height 14
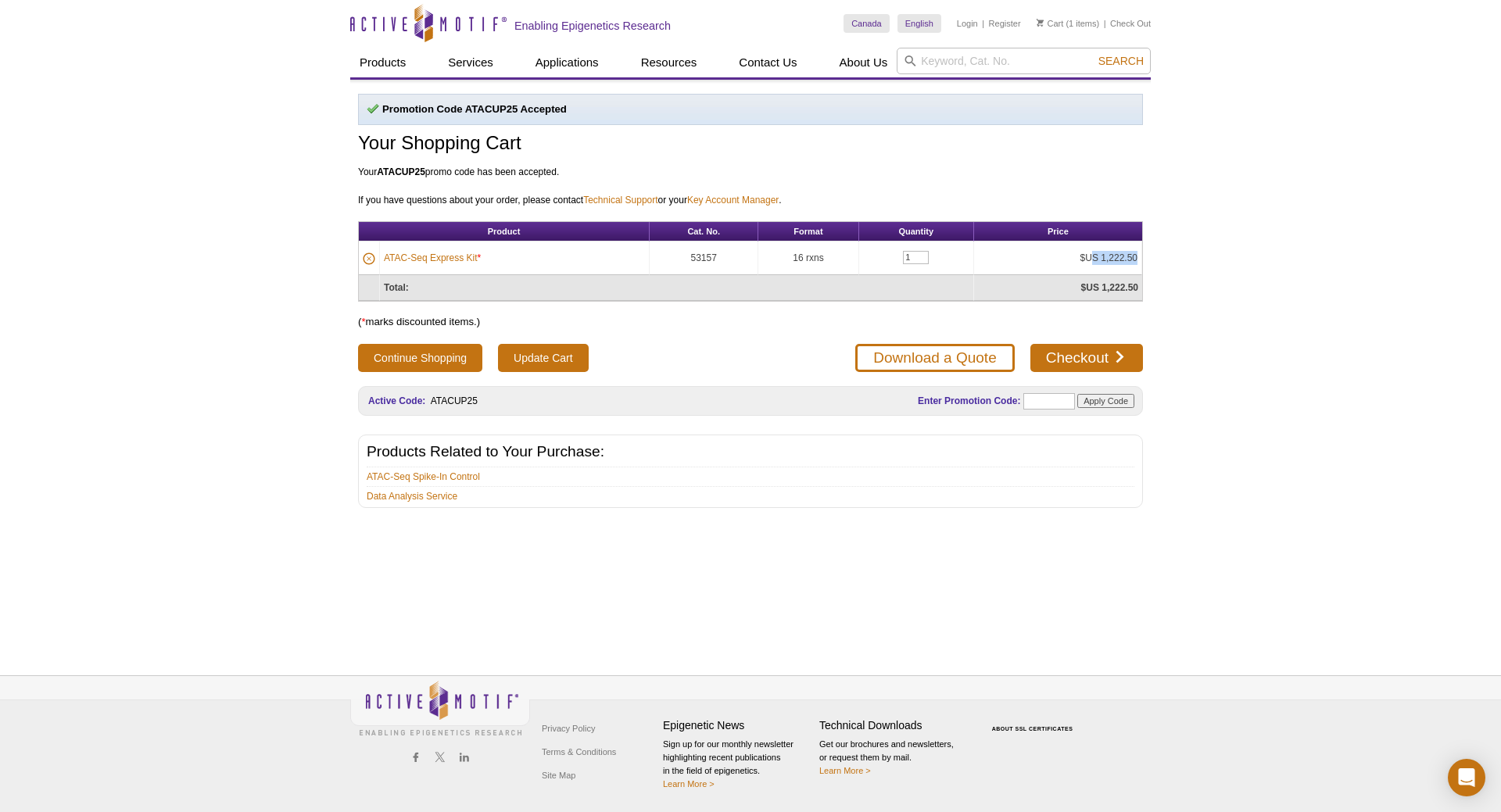
drag, startPoint x: 1094, startPoint y: 257, endPoint x: 1139, endPoint y: 257, distance: 45.0
click at [1139, 257] on td "$US 1,222.50" at bounding box center [1058, 257] width 168 height 33
copy td "S 1,222.50"
drag, startPoint x: 523, startPoint y: 255, endPoint x: 382, endPoint y: 253, distance: 141.0
click at [382, 253] on td "ATAC-Seq Express Kit *" at bounding box center [514, 257] width 269 height 33
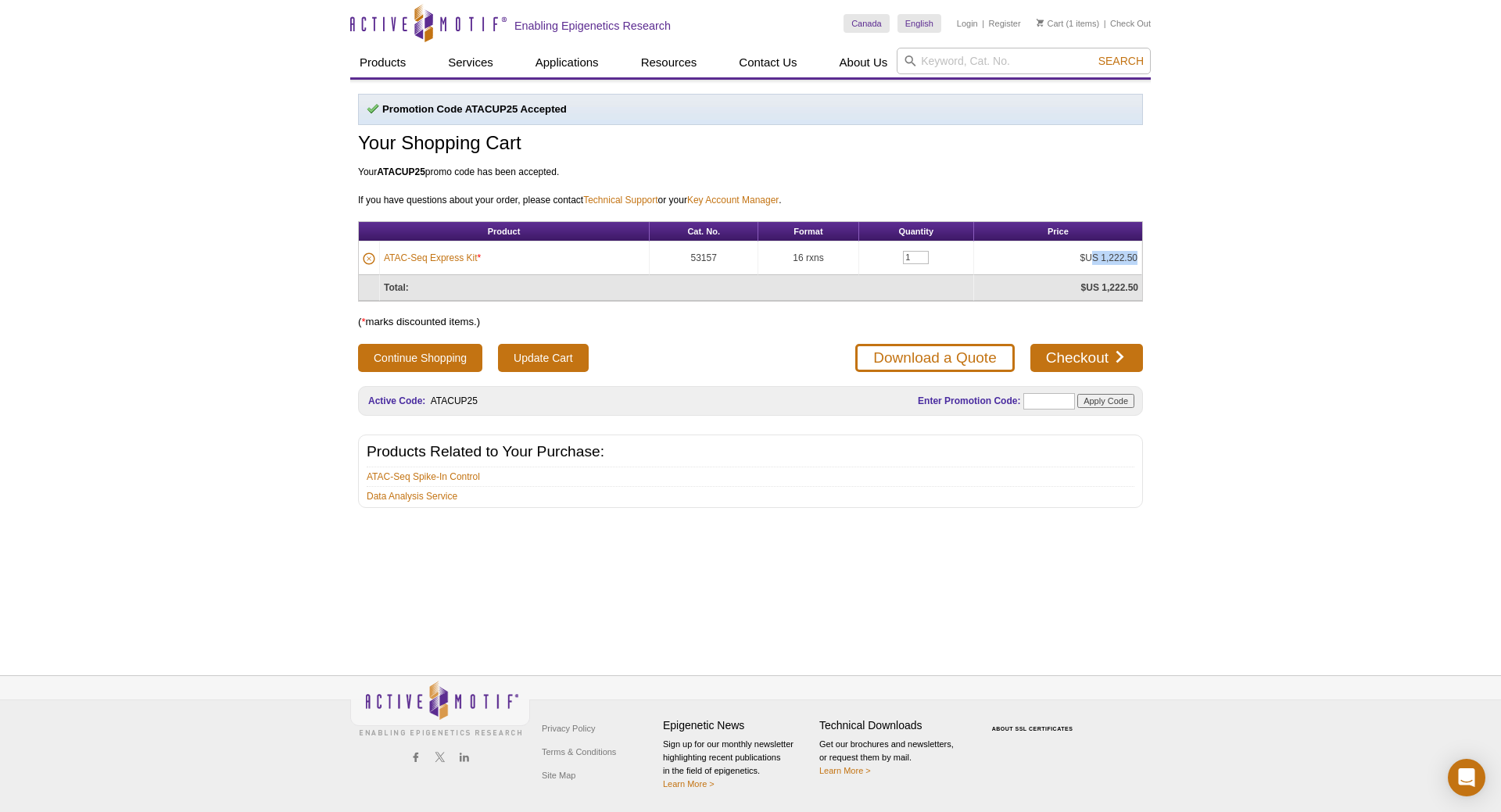
drag, startPoint x: 857, startPoint y: 255, endPoint x: 410, endPoint y: 250, distance: 447.0
click at [410, 250] on tr "ATAC-Seq Express Kit * 53157 16 rxns 1 $US 1,222.50" at bounding box center [750, 257] width 783 height 33
copy tr "ATAC-Seq Express Kit * 53157 16 rxns"
click at [431, 257] on link "ATAC-Seq Express Kit" at bounding box center [431, 258] width 94 height 14
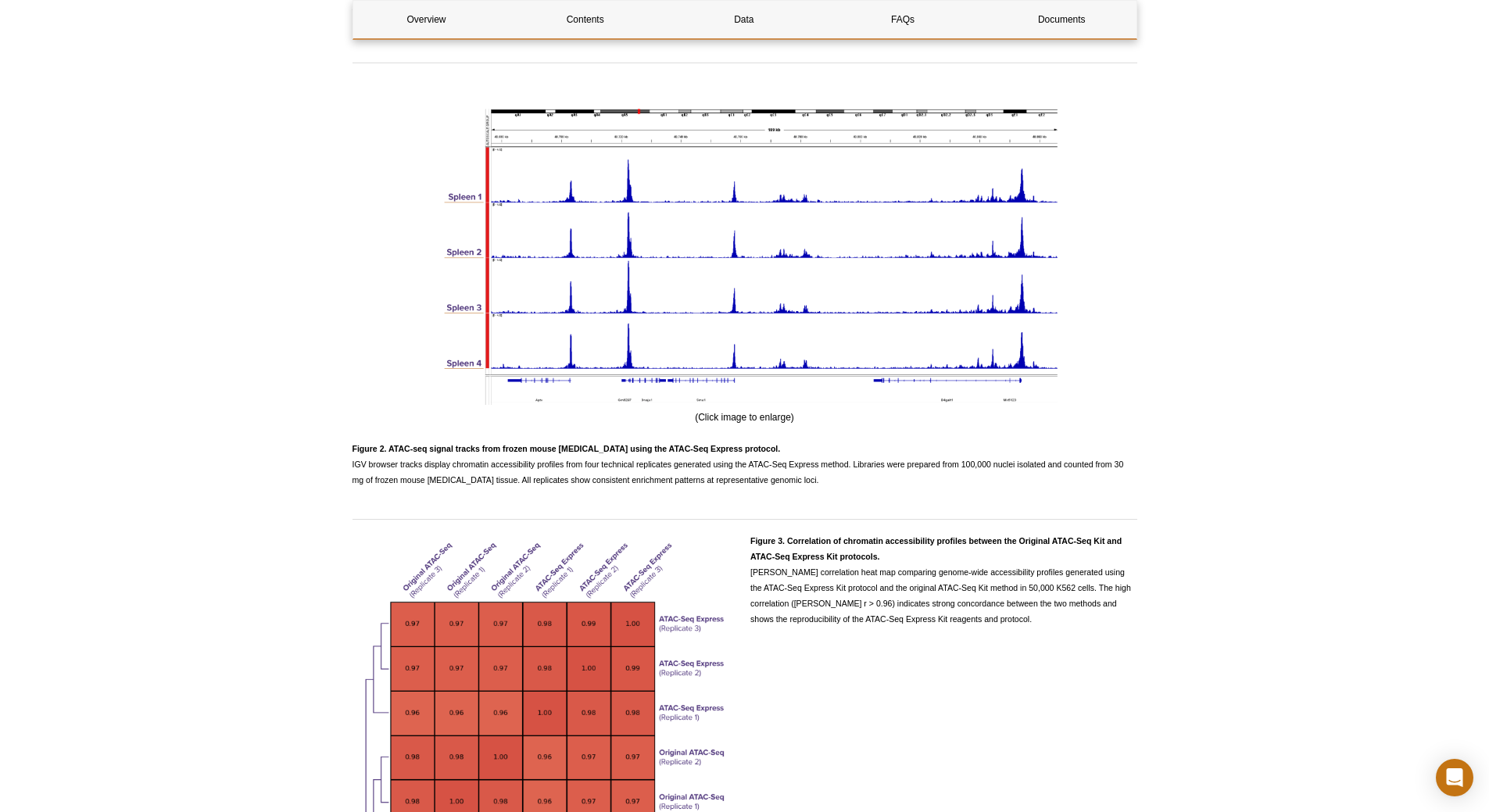
scroll to position [2344, 0]
